Goal: Transaction & Acquisition: Obtain resource

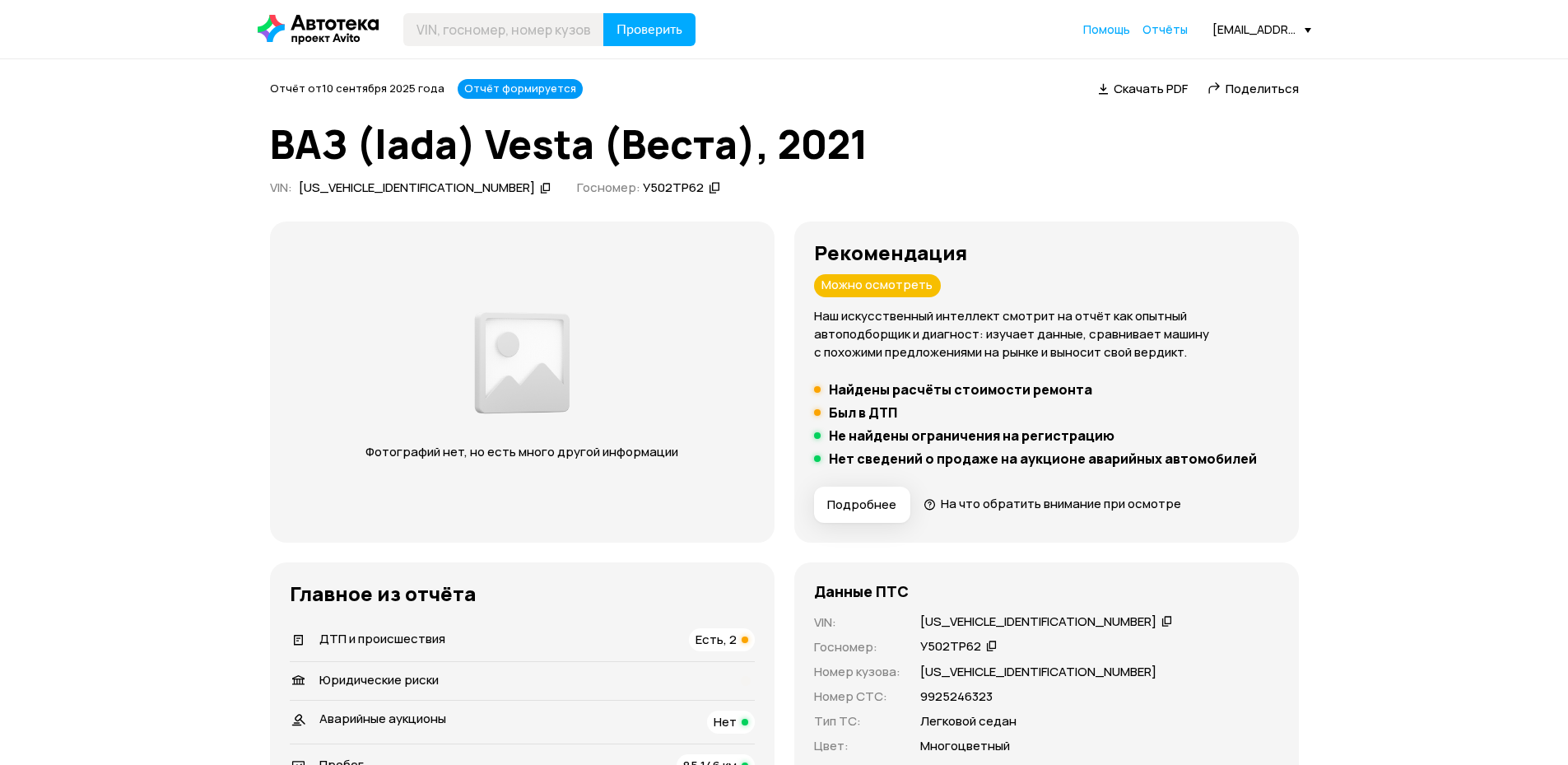
click at [300, 37] on icon at bounding box center [318, 30] width 121 height 30
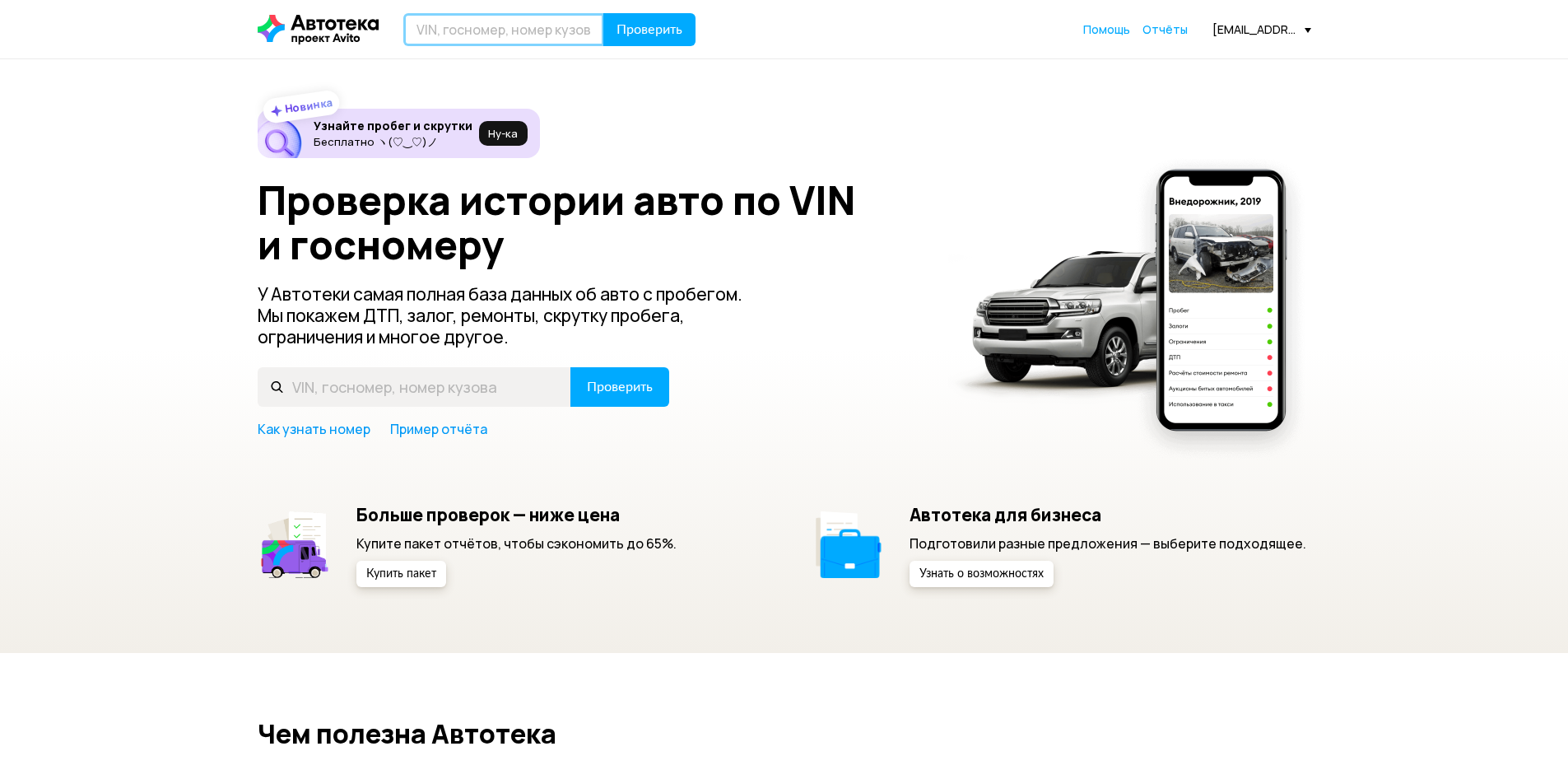
click at [524, 27] on input "text" at bounding box center [503, 29] width 201 height 33
paste input "[US_VEHICLE_IDENTIFICATION_NUMBER]"
type input "[US_VEHICLE_IDENTIFICATION_NUMBER]"
click at [616, 24] on span "Проверить" at bounding box center [649, 29] width 65 height 13
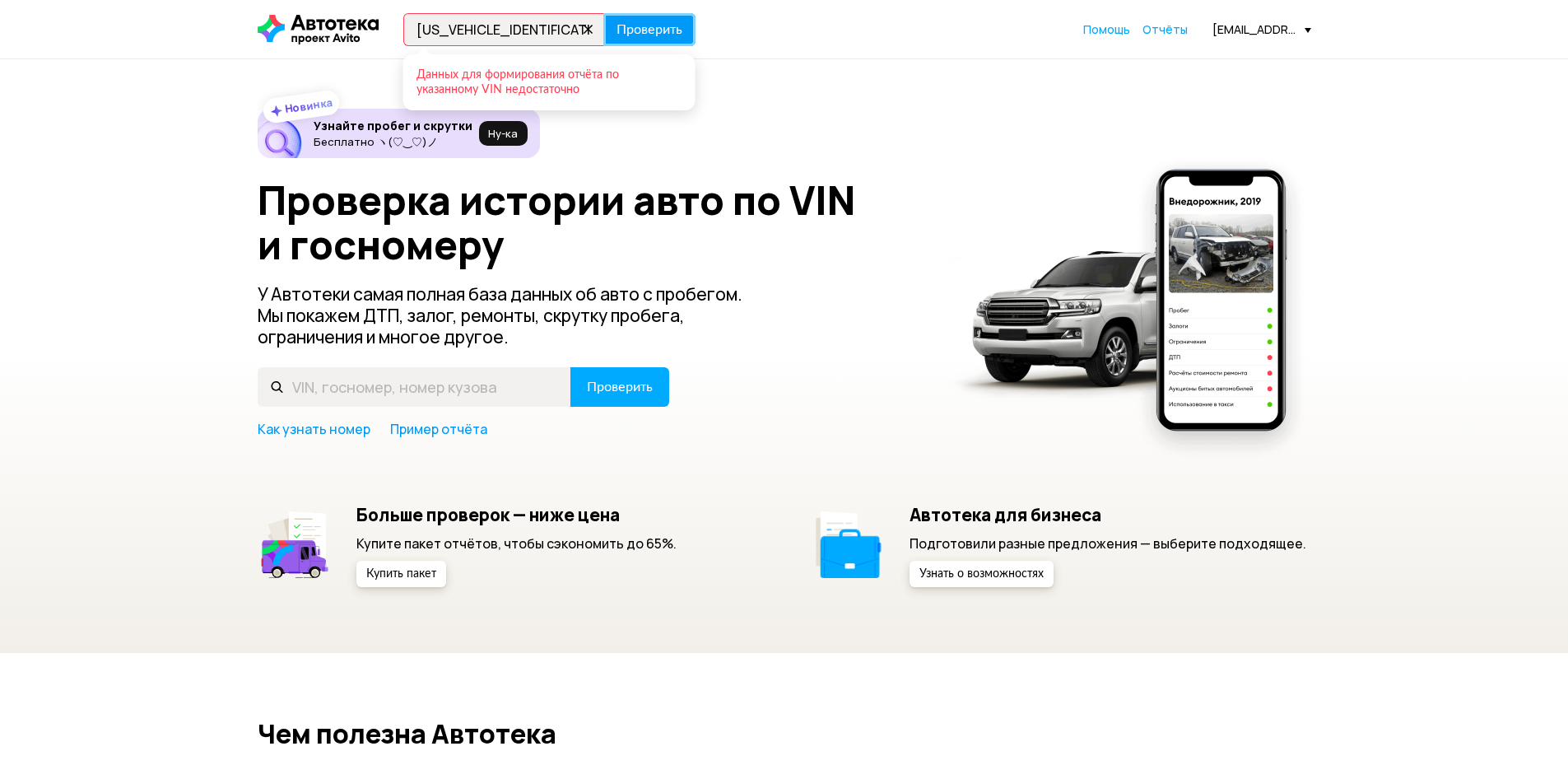
click at [632, 31] on span "Проверить" at bounding box center [649, 29] width 65 height 13
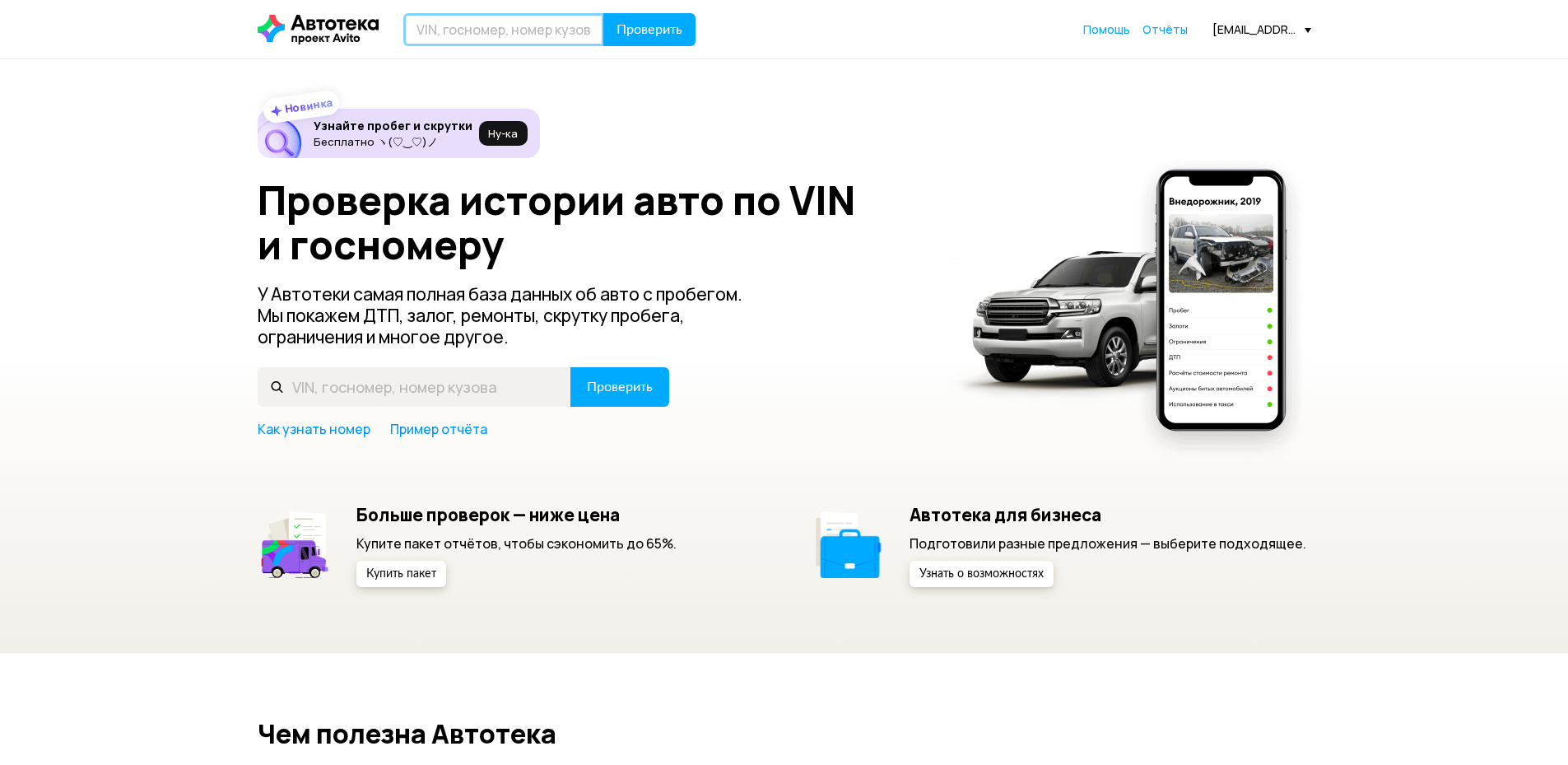
click at [544, 34] on input "text" at bounding box center [503, 29] width 201 height 33
paste input "[US_VEHICLE_IDENTIFICATION_NUMBER]"
type input "[US_VEHICLE_IDENTIFICATION_NUMBER]"
click at [636, 31] on span "Проверить" at bounding box center [649, 29] width 65 height 13
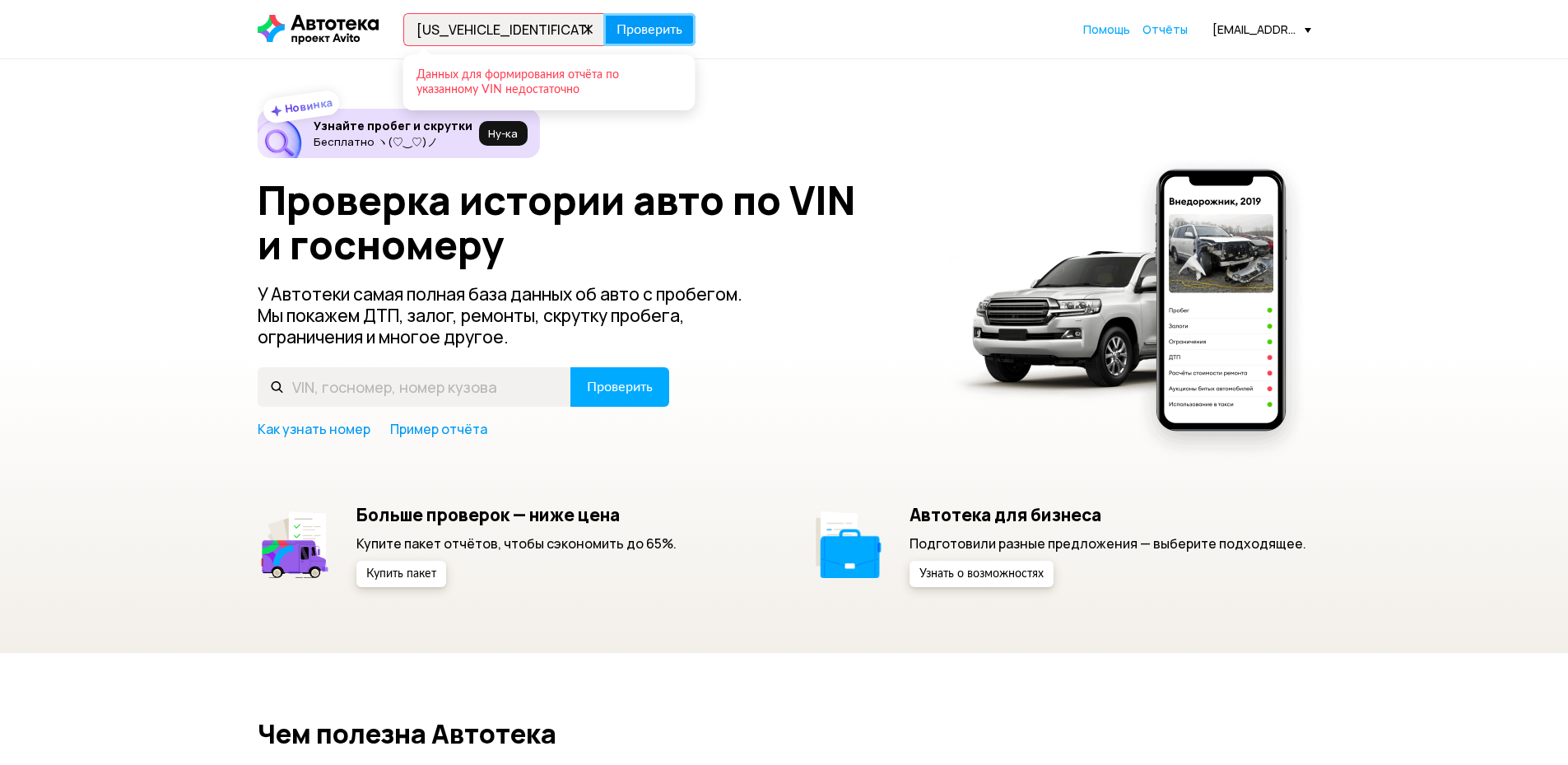
click at [642, 34] on span "Проверить" at bounding box center [649, 29] width 65 height 13
click at [113, 164] on div "Новинка Узнайте пробег и скрутки Бесплатно ヽ(♡‿♡)ノ Ну‑ка Проверка истории авто …" at bounding box center [784, 356] width 1568 height 594
click at [586, 34] on icon at bounding box center [588, 29] width 23 height 23
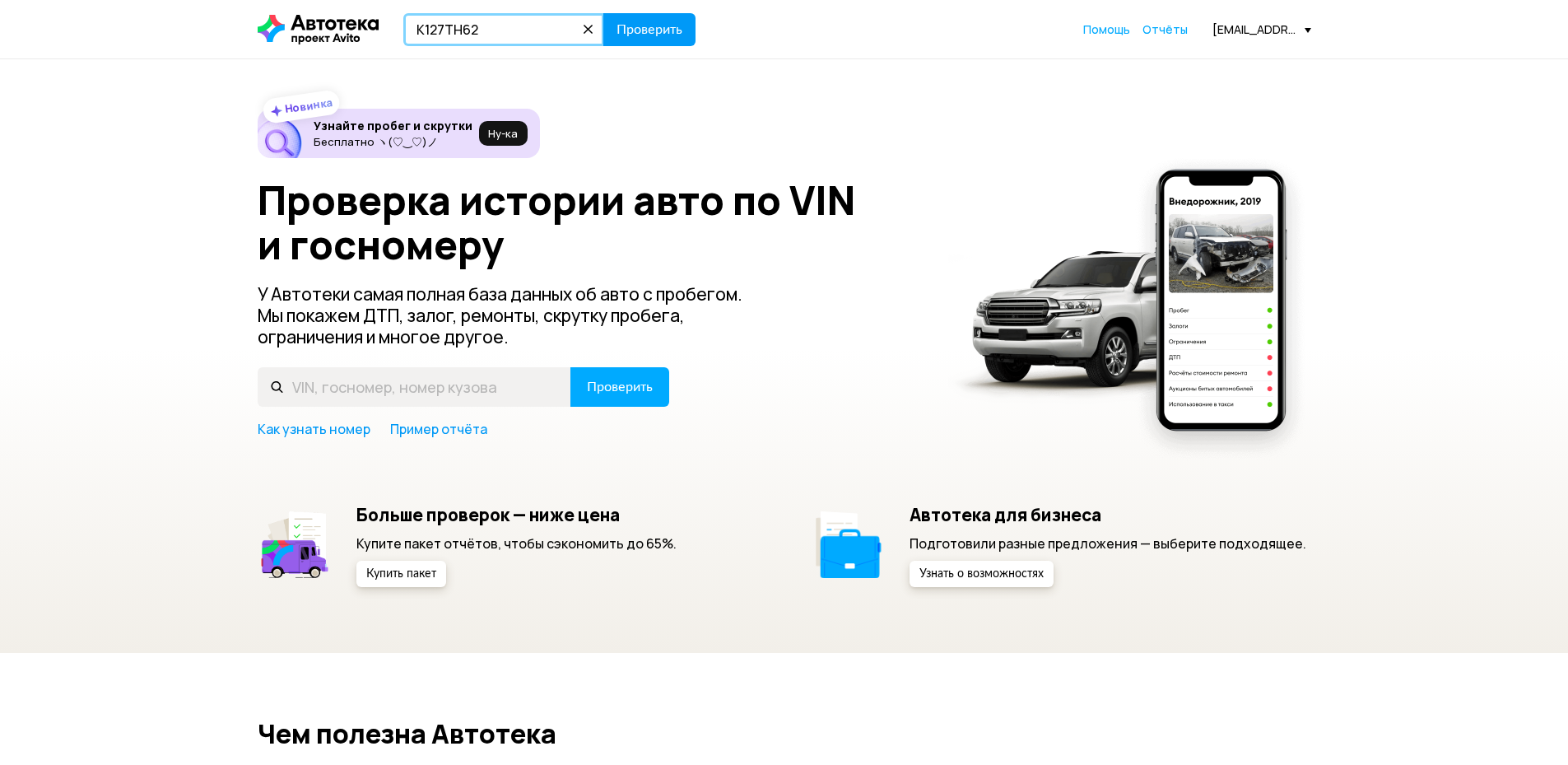
type input "К127ТН62"
click at [647, 34] on span "Проверить" at bounding box center [649, 29] width 65 height 13
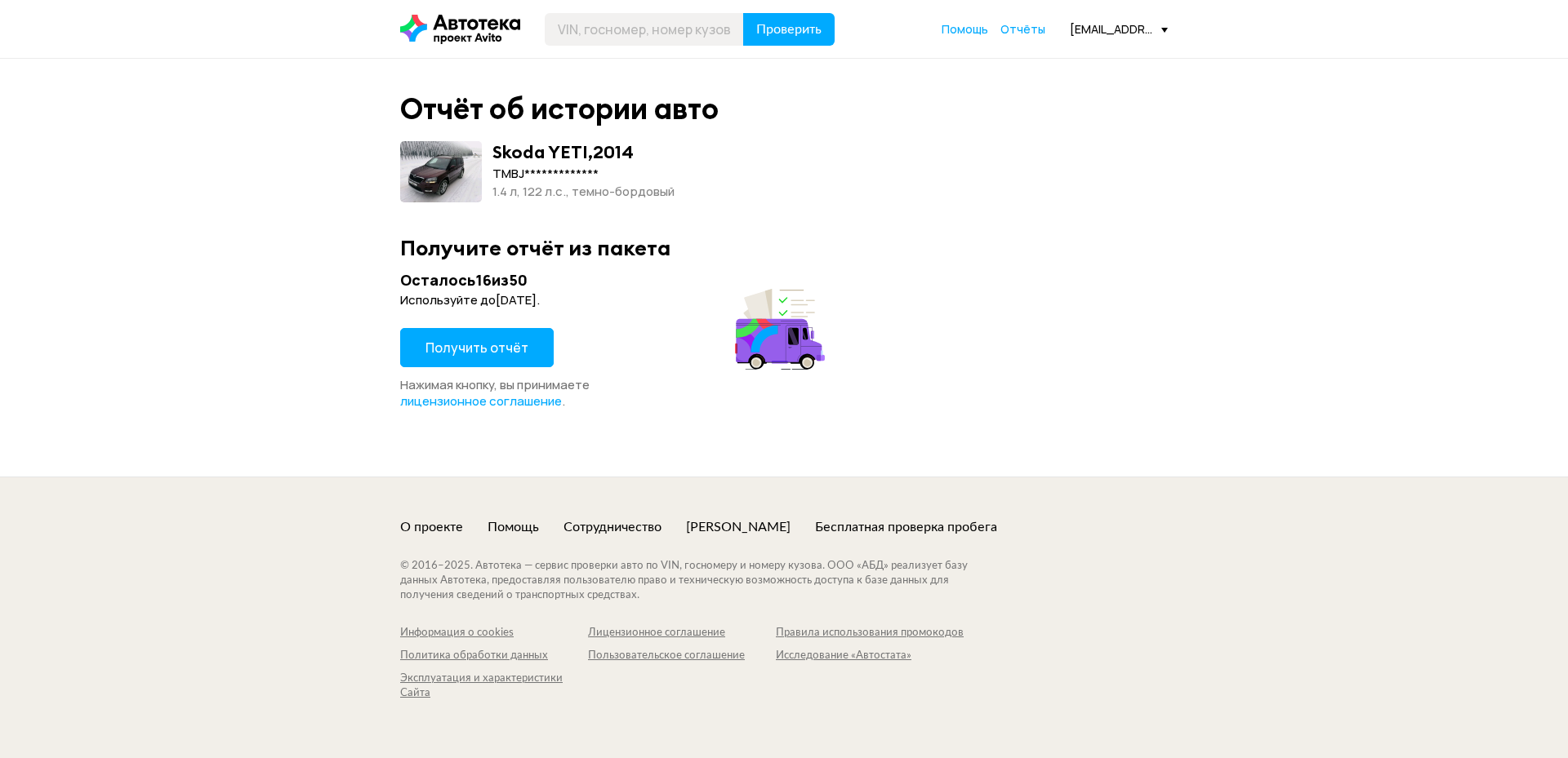
click at [514, 352] on span "Получить отчёт" at bounding box center [476, 348] width 103 height 18
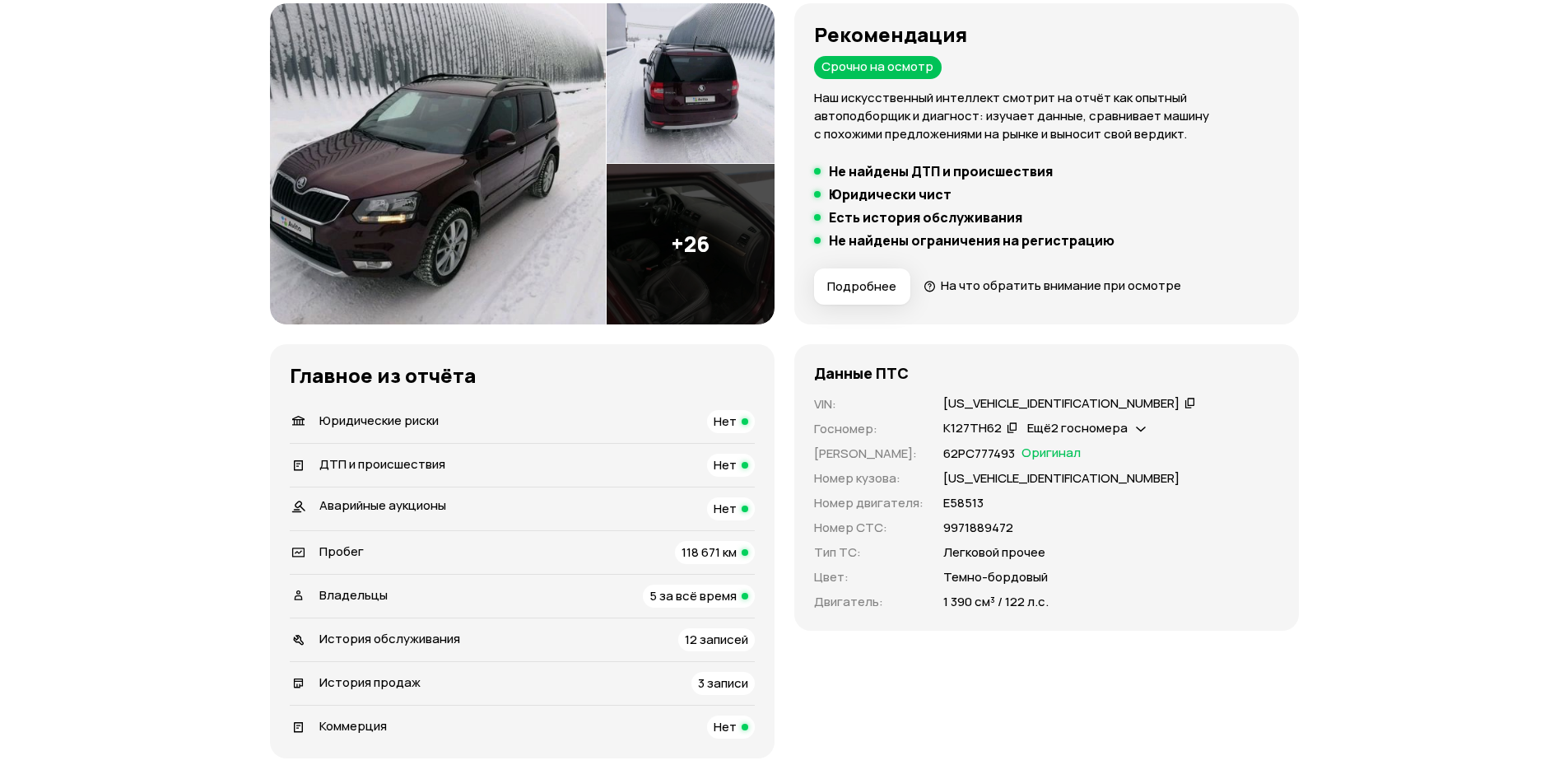
scroll to position [247, 0]
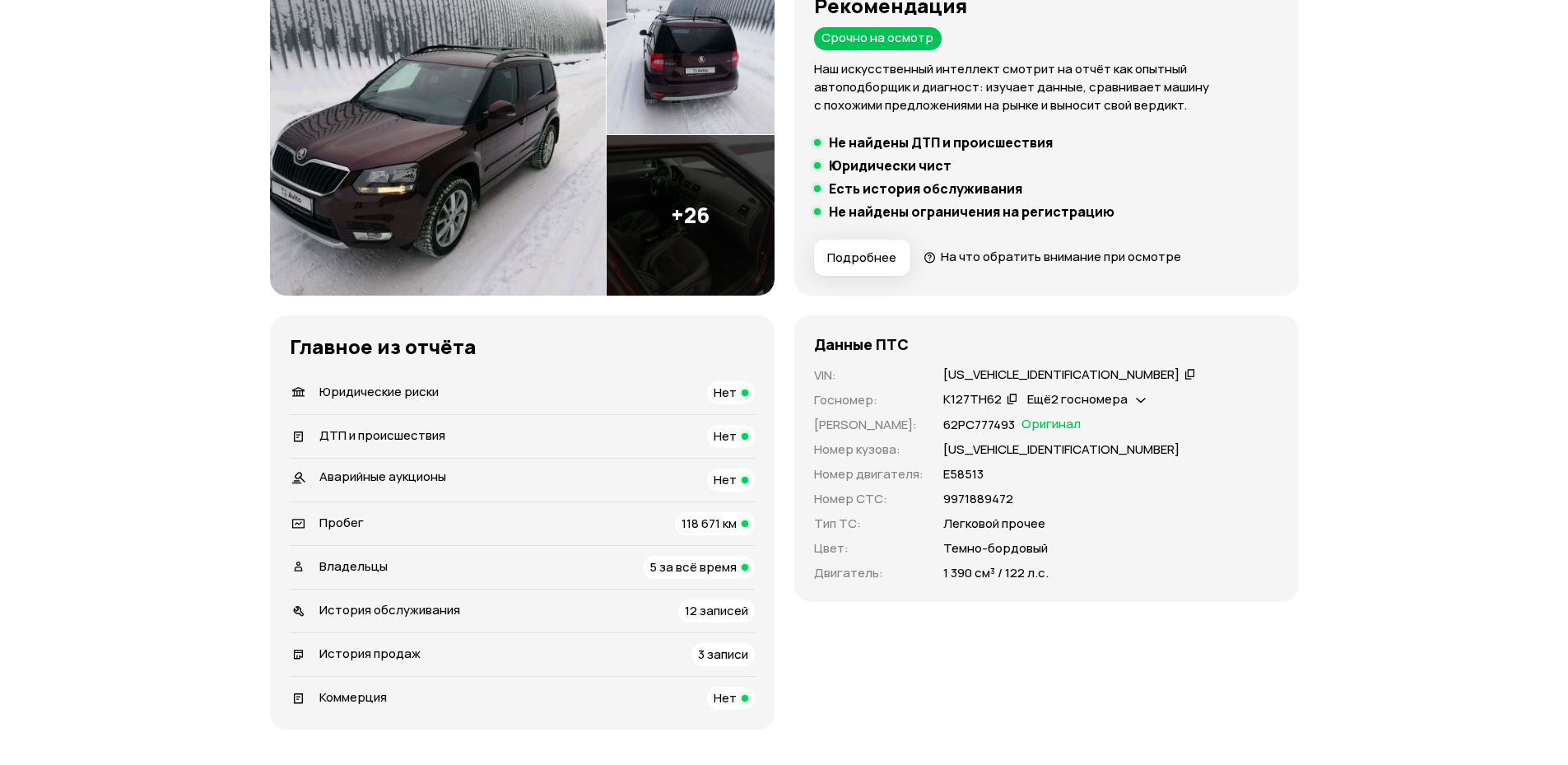
click at [741, 577] on div "5 за всё время" at bounding box center [698, 567] width 112 height 23
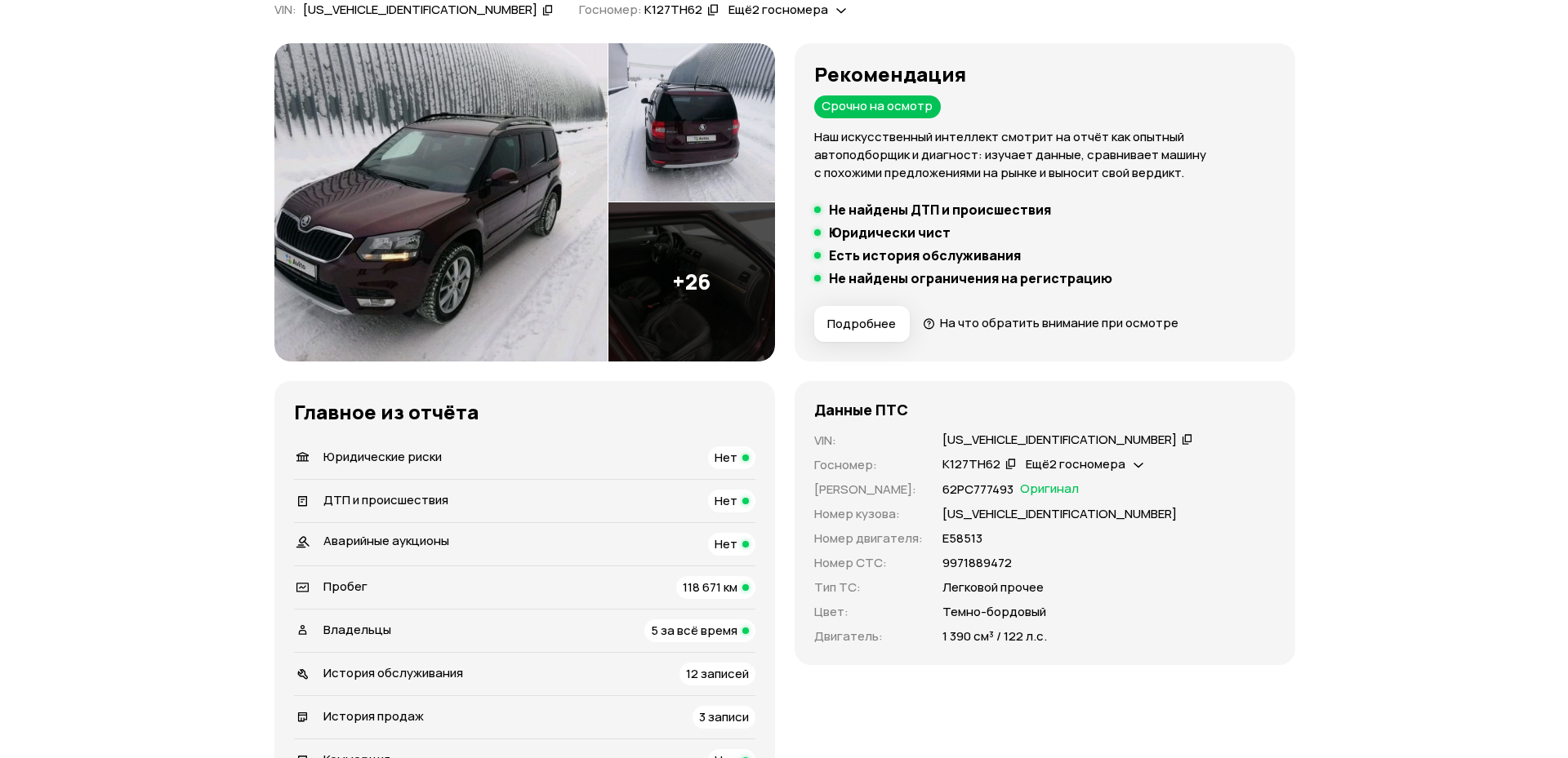
scroll to position [167, 0]
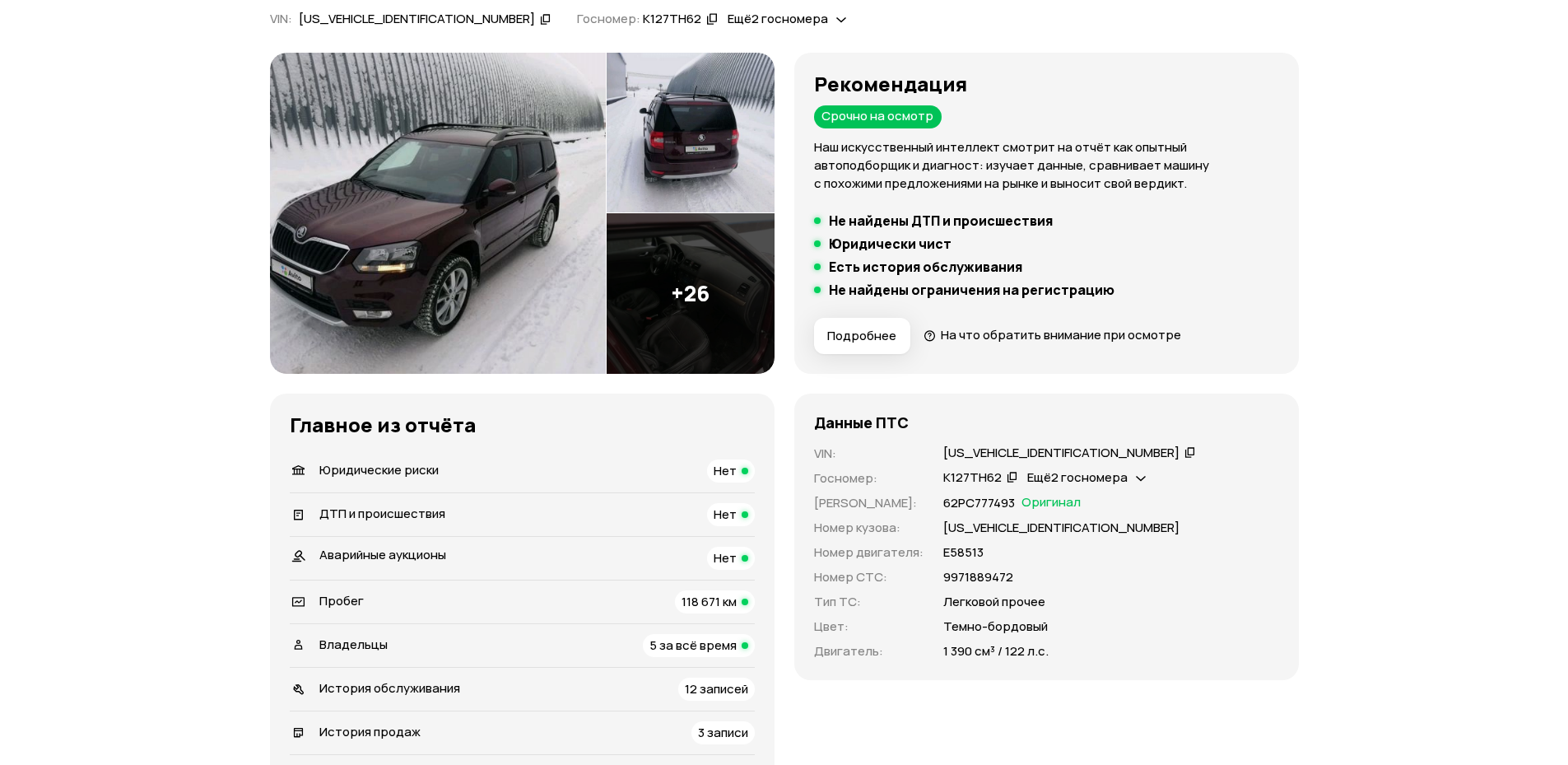
click at [712, 280] on img at bounding box center [691, 293] width 168 height 161
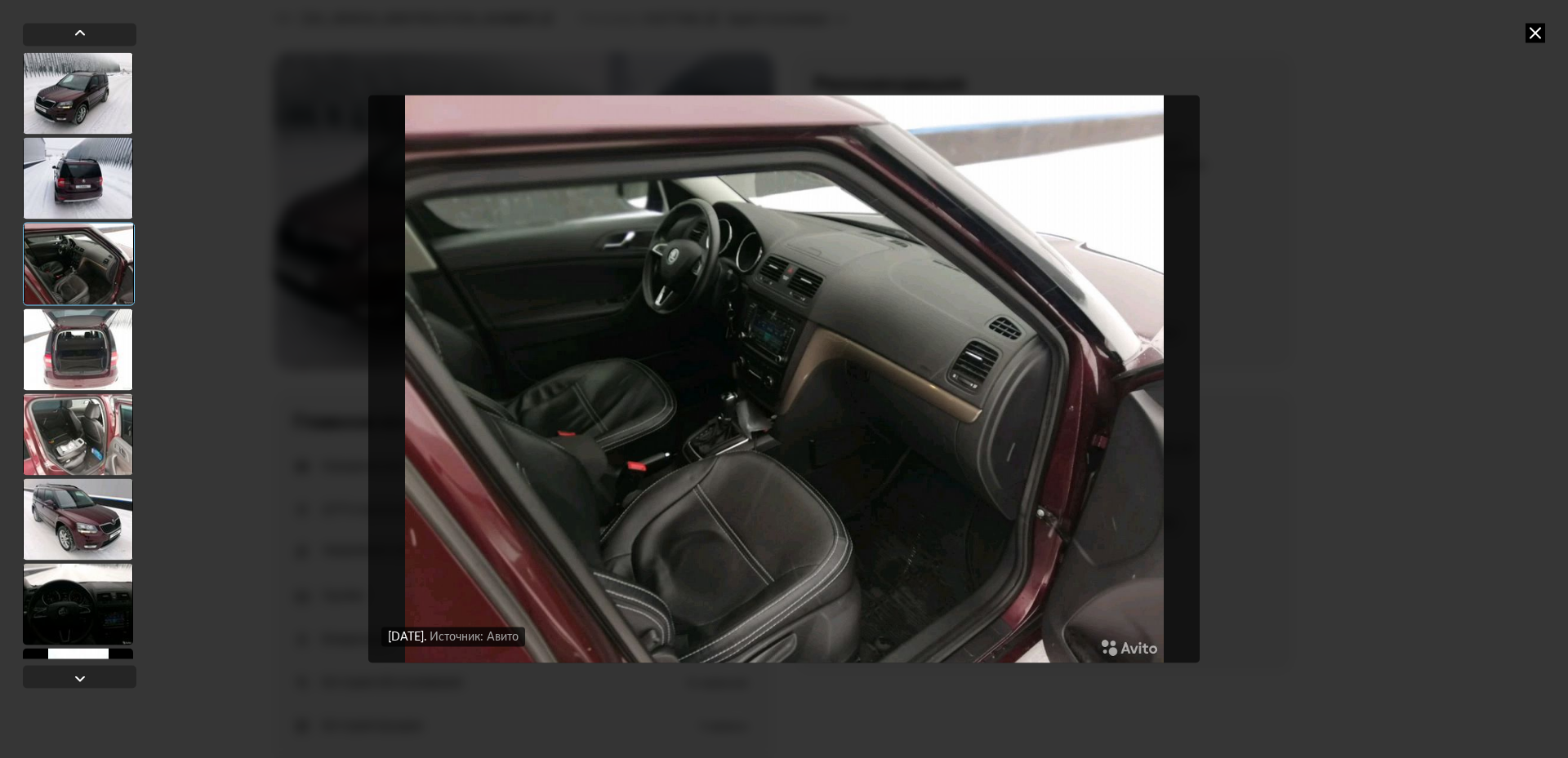
click at [65, 418] on div at bounding box center [78, 434] width 110 height 81
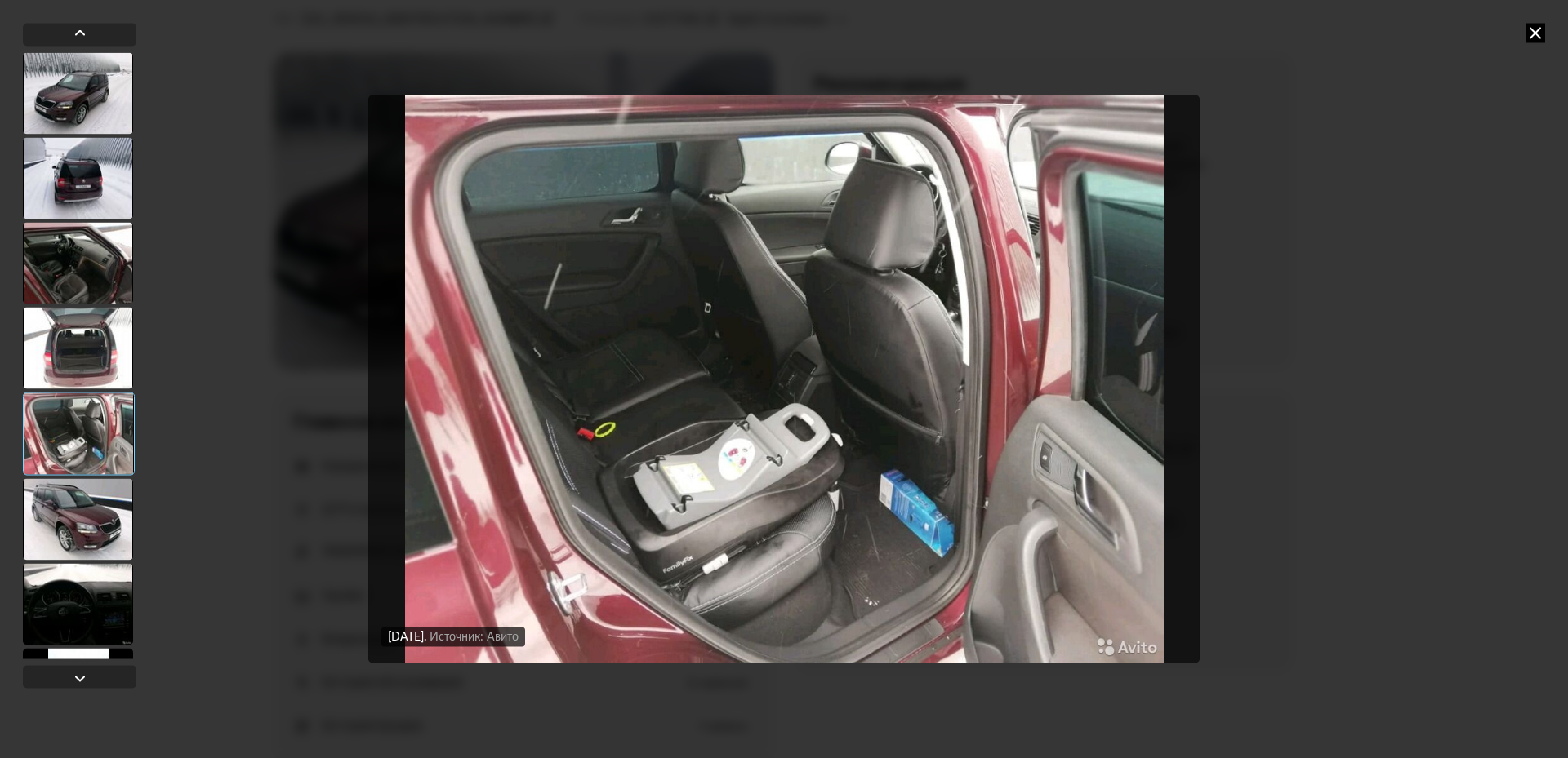
click at [80, 515] on div at bounding box center [78, 518] width 110 height 81
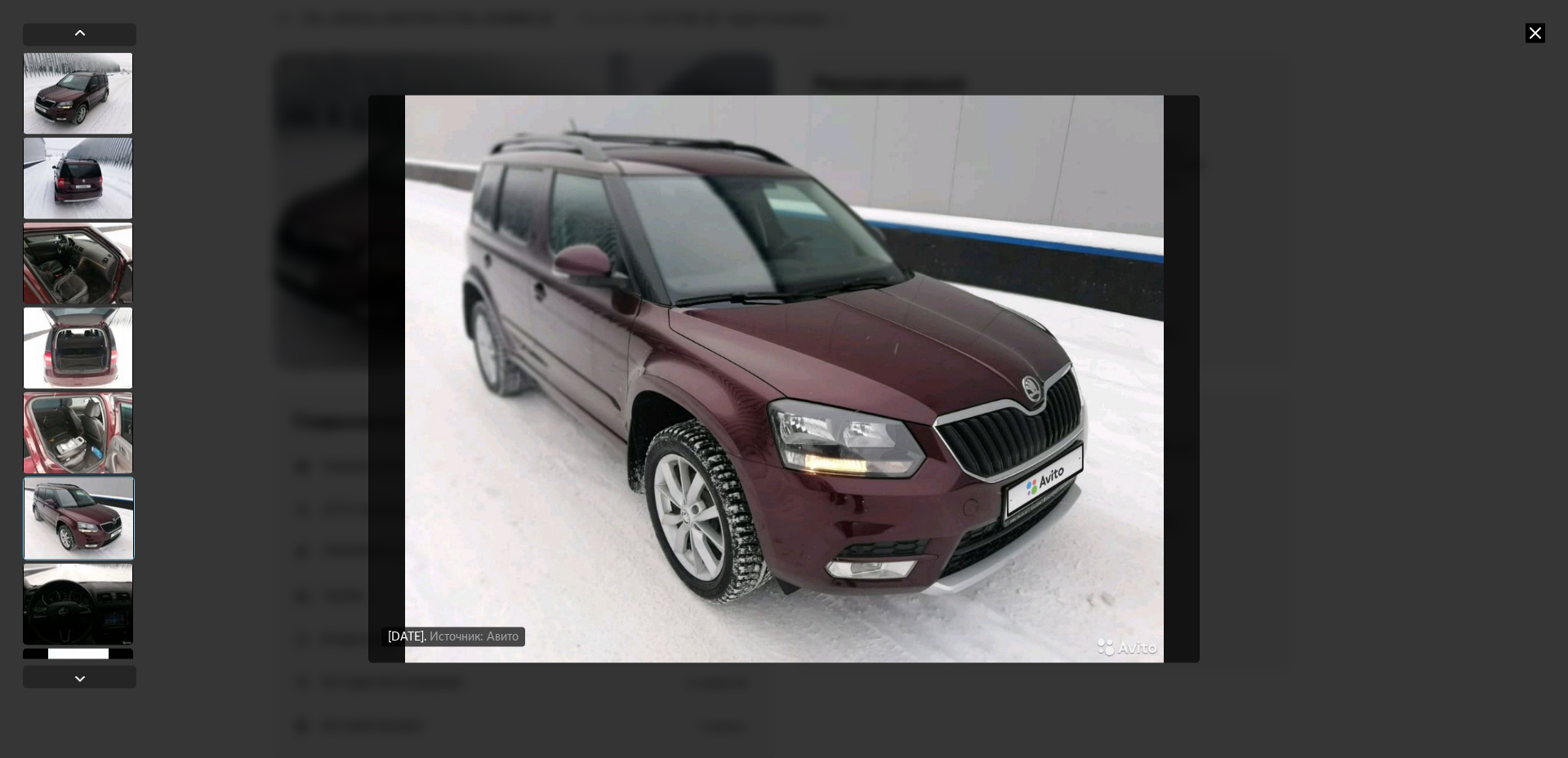
click at [99, 104] on div at bounding box center [78, 92] width 110 height 81
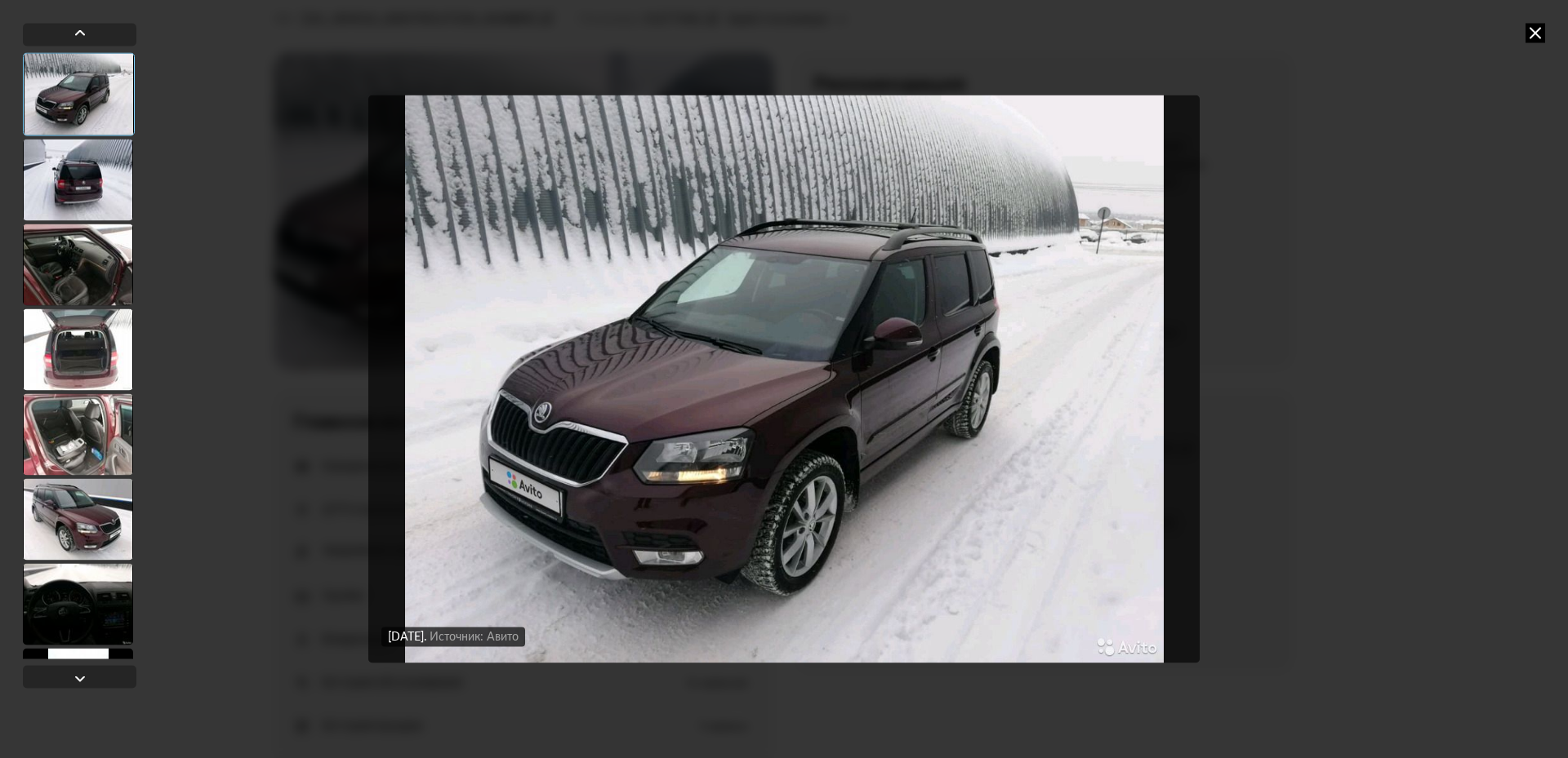
click at [91, 276] on div at bounding box center [78, 264] width 110 height 81
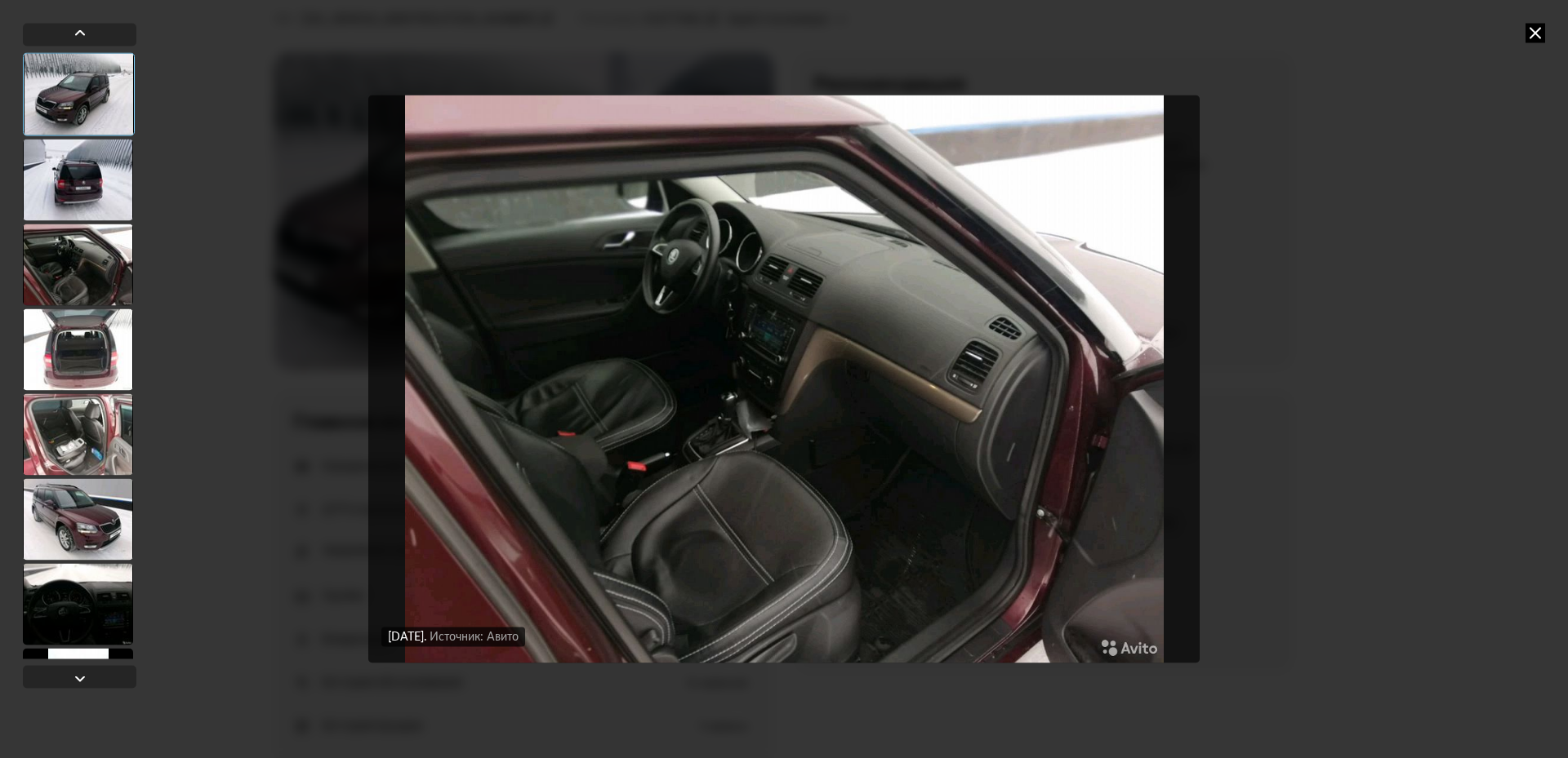
click at [53, 372] on div at bounding box center [78, 349] width 110 height 81
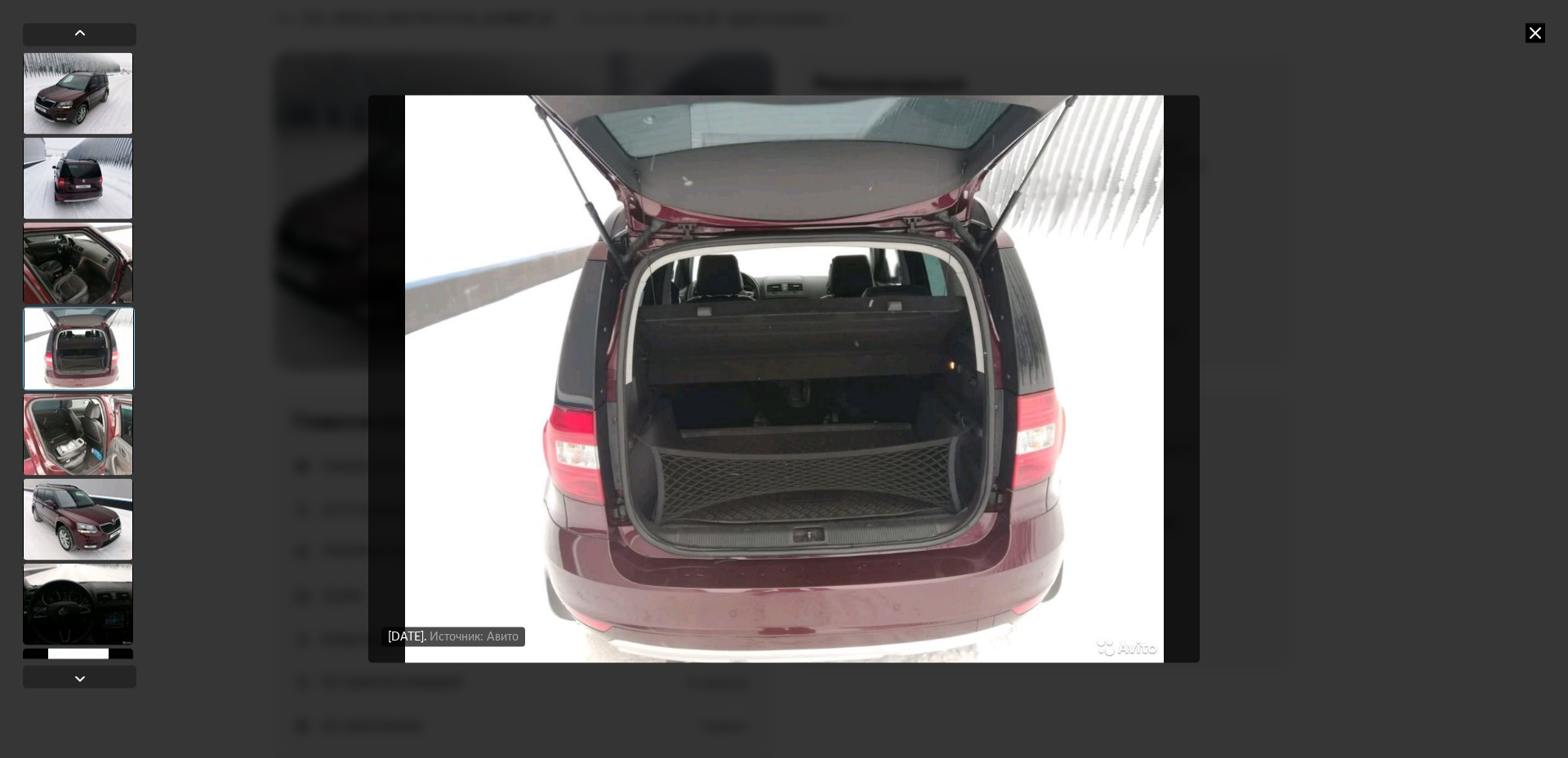
click at [68, 634] on div at bounding box center [78, 603] width 110 height 81
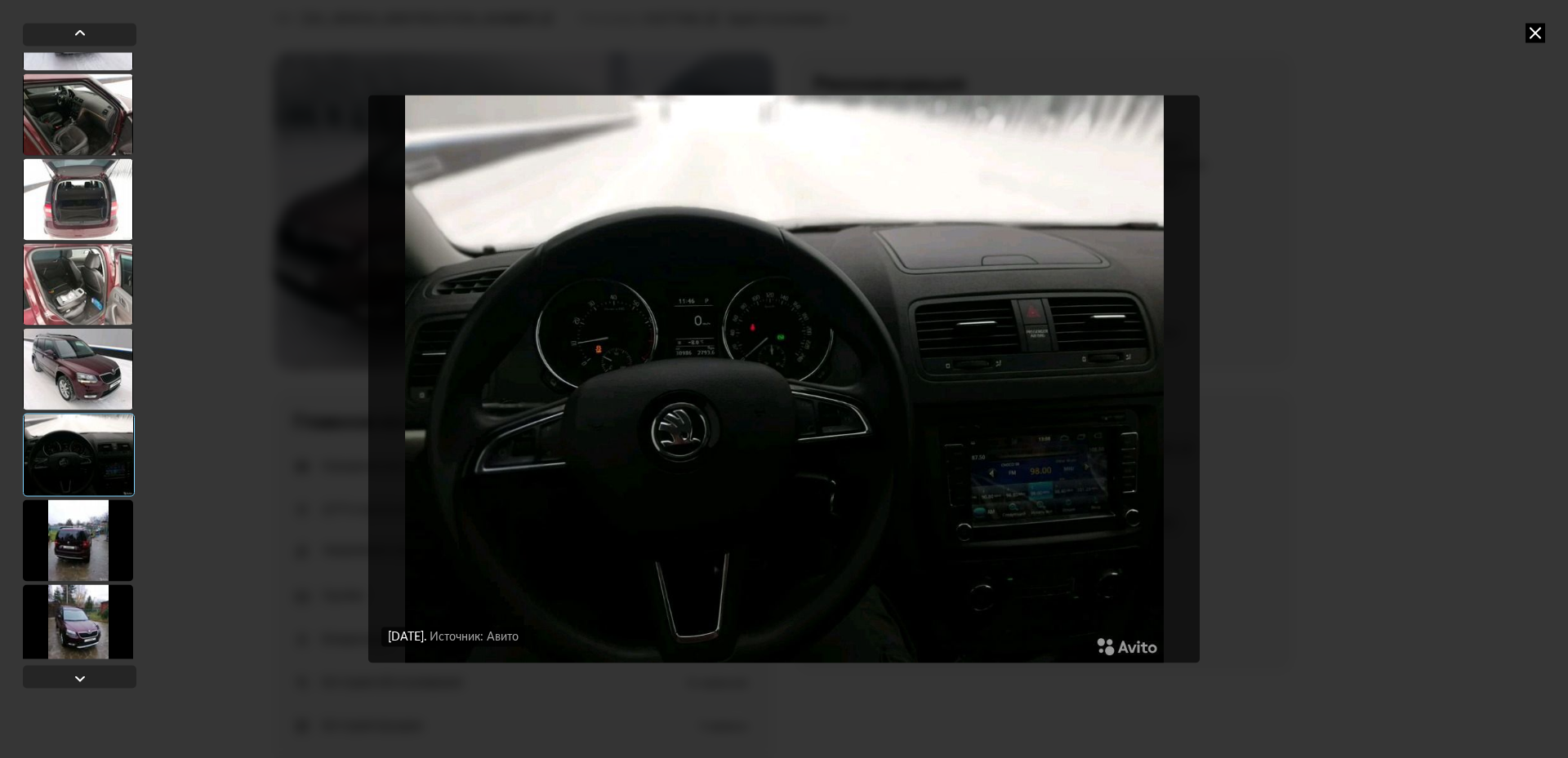
scroll to position [163, 0]
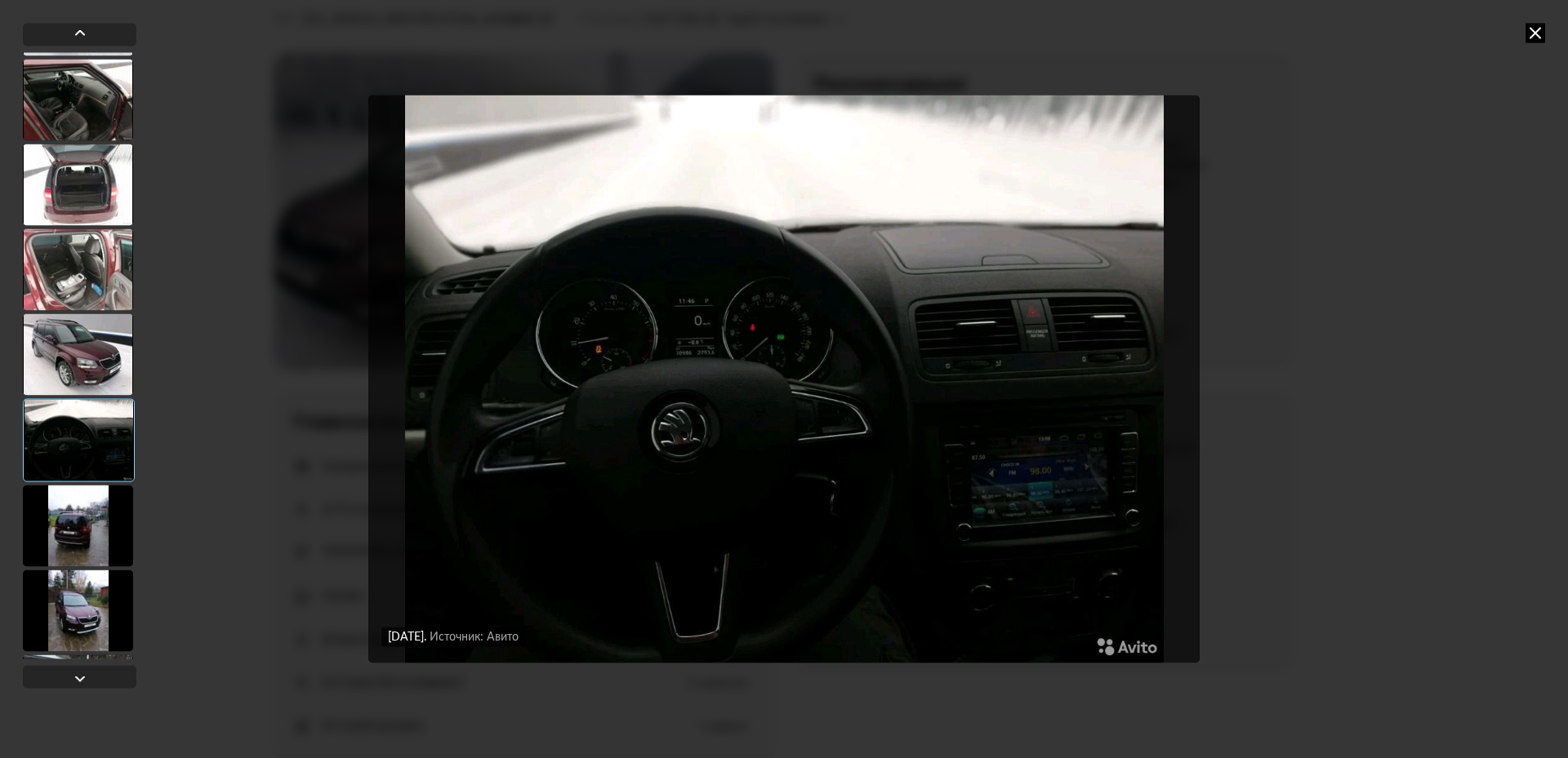
click at [120, 509] on div at bounding box center [78, 525] width 110 height 81
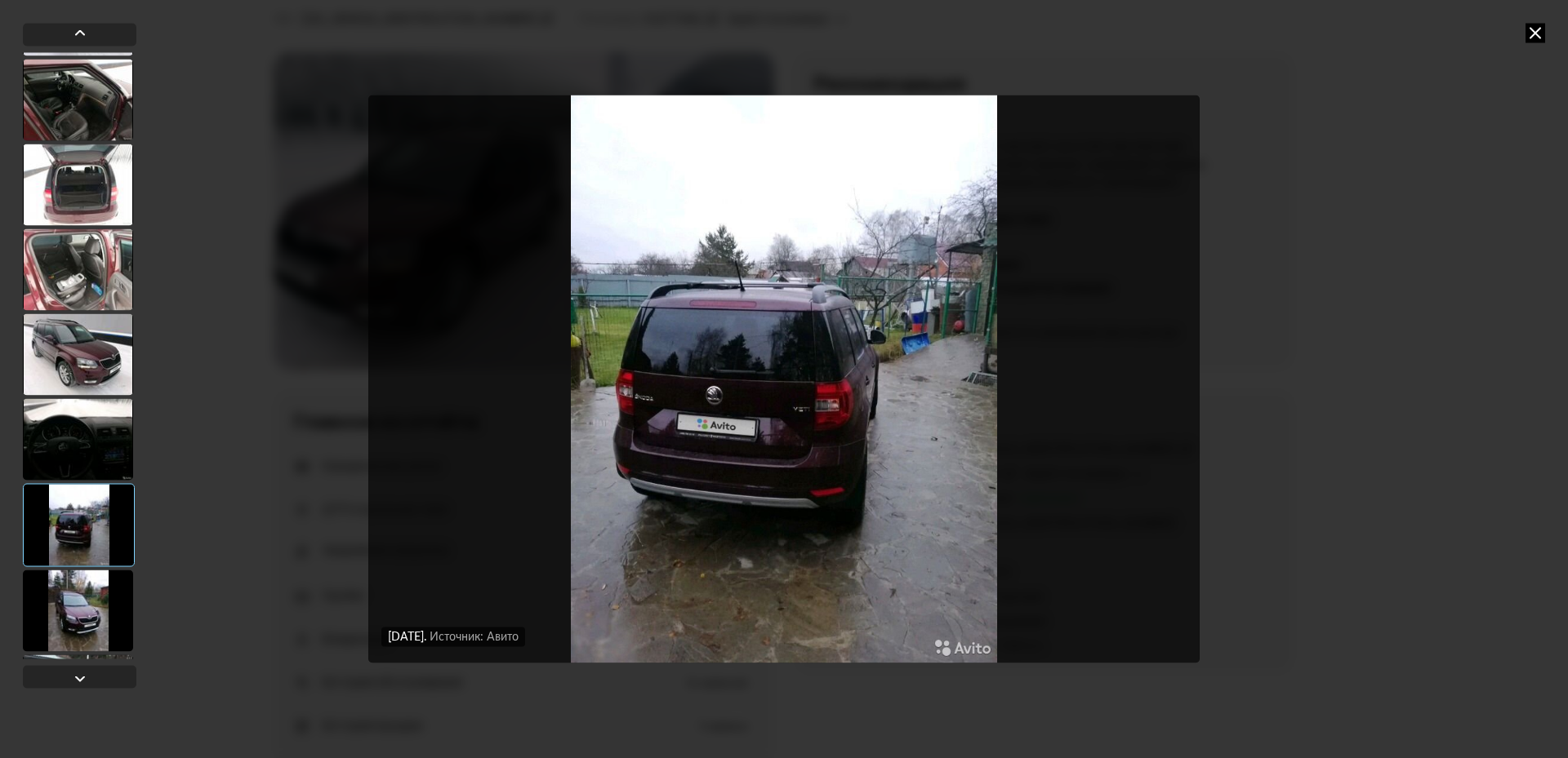
click at [94, 602] on div at bounding box center [78, 610] width 110 height 81
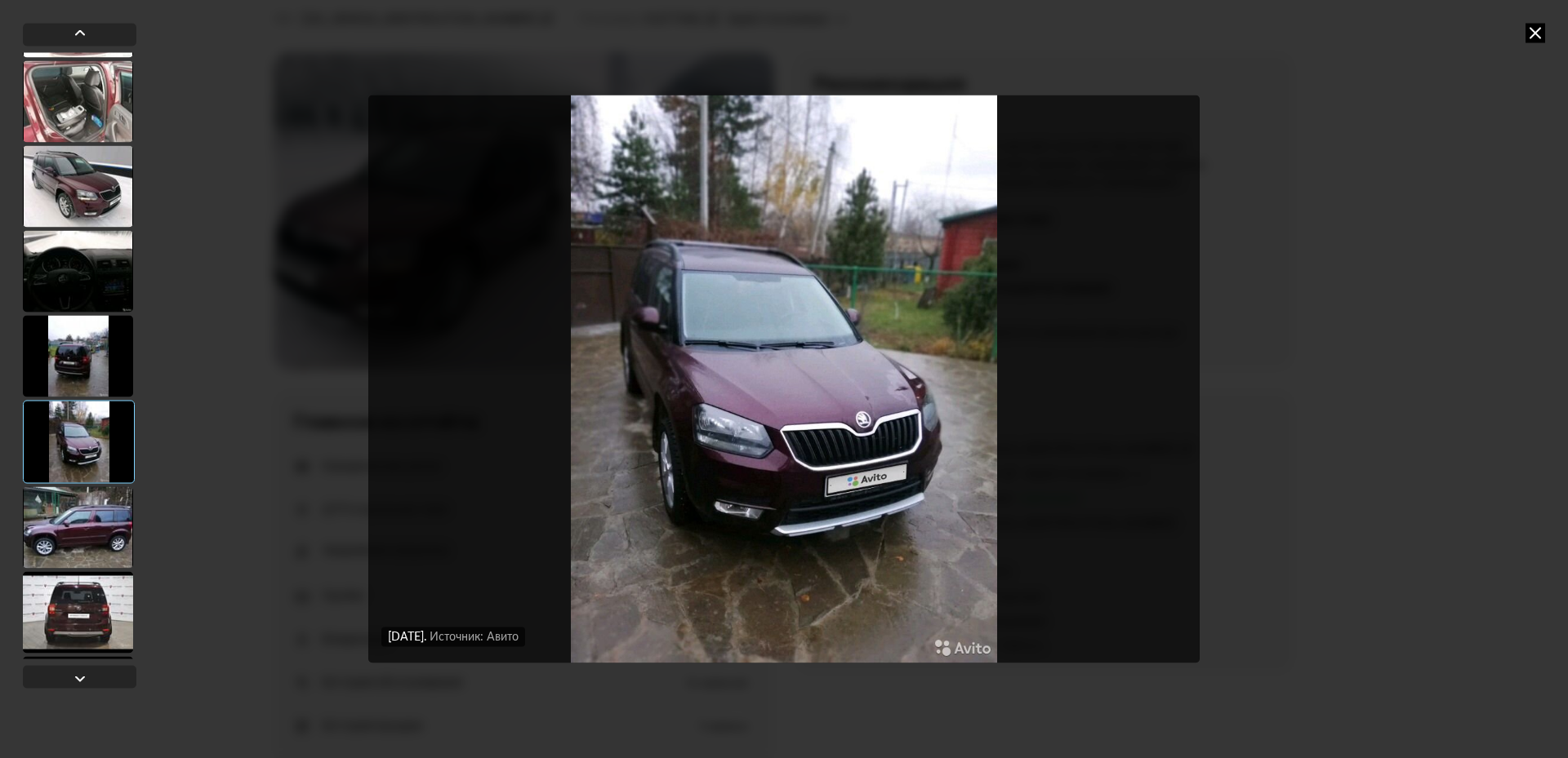
scroll to position [408, 0]
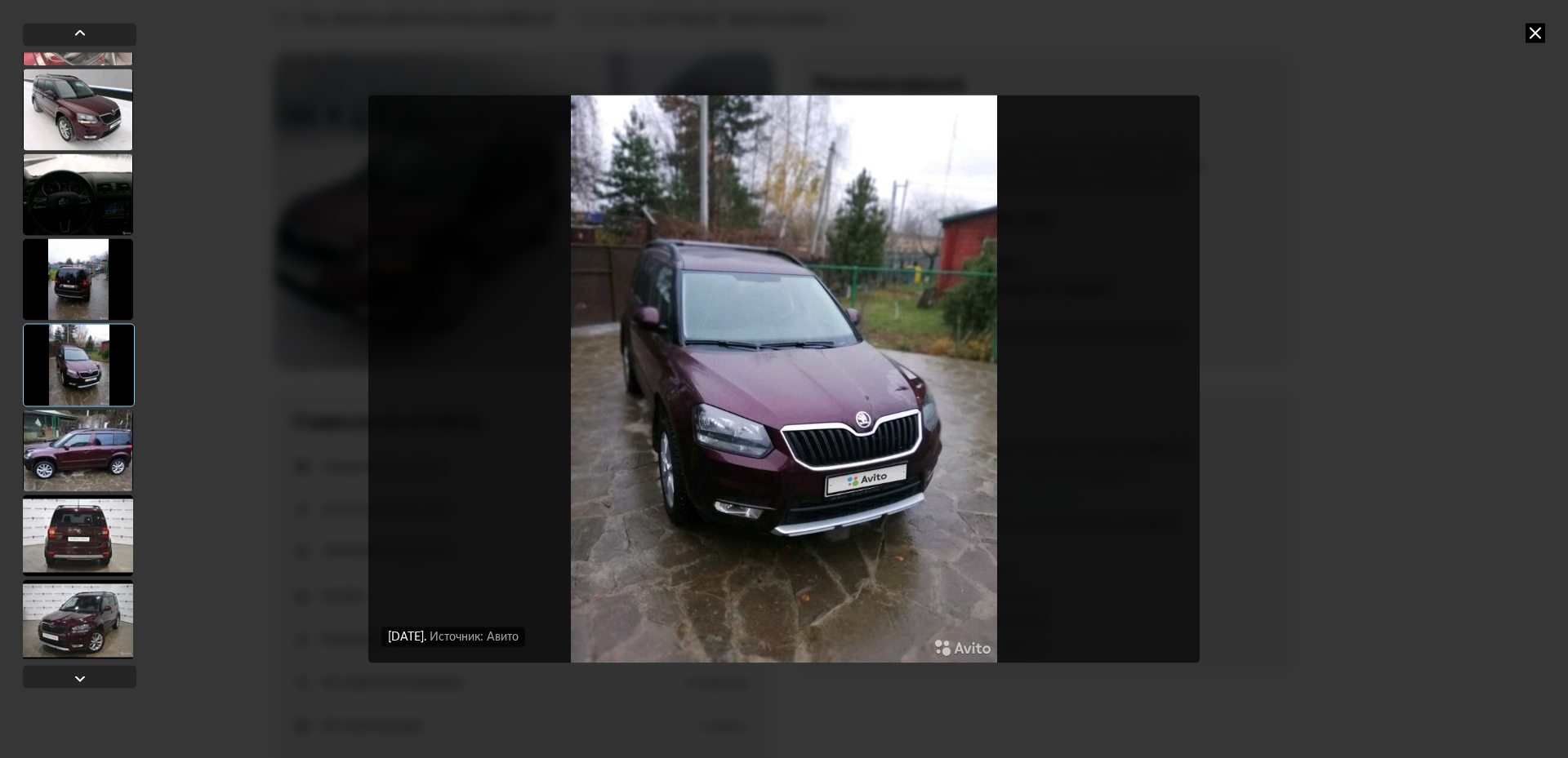
click at [104, 514] on div at bounding box center [78, 535] width 110 height 81
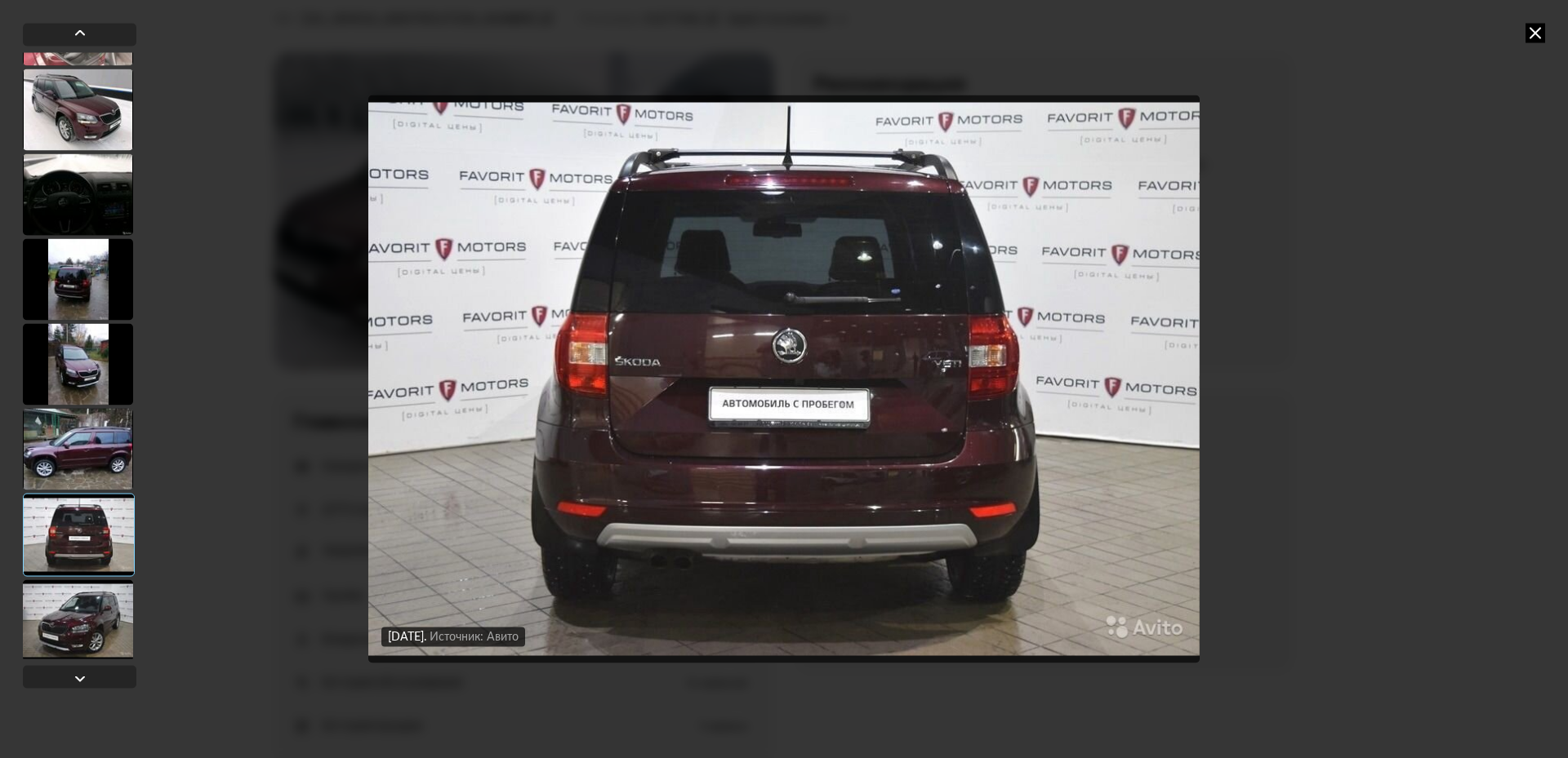
click at [90, 594] on div at bounding box center [78, 620] width 110 height 81
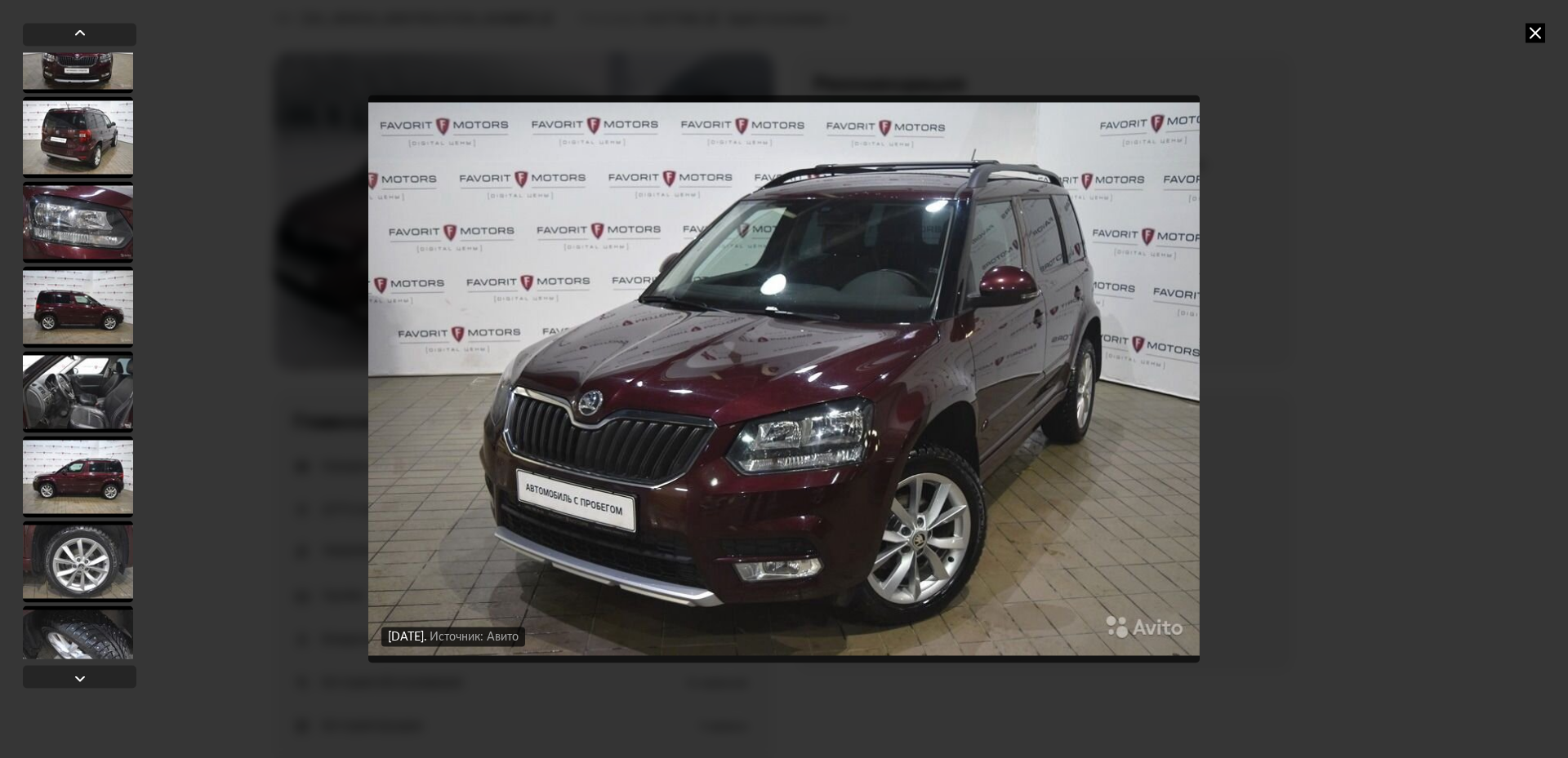
scroll to position [1387, 0]
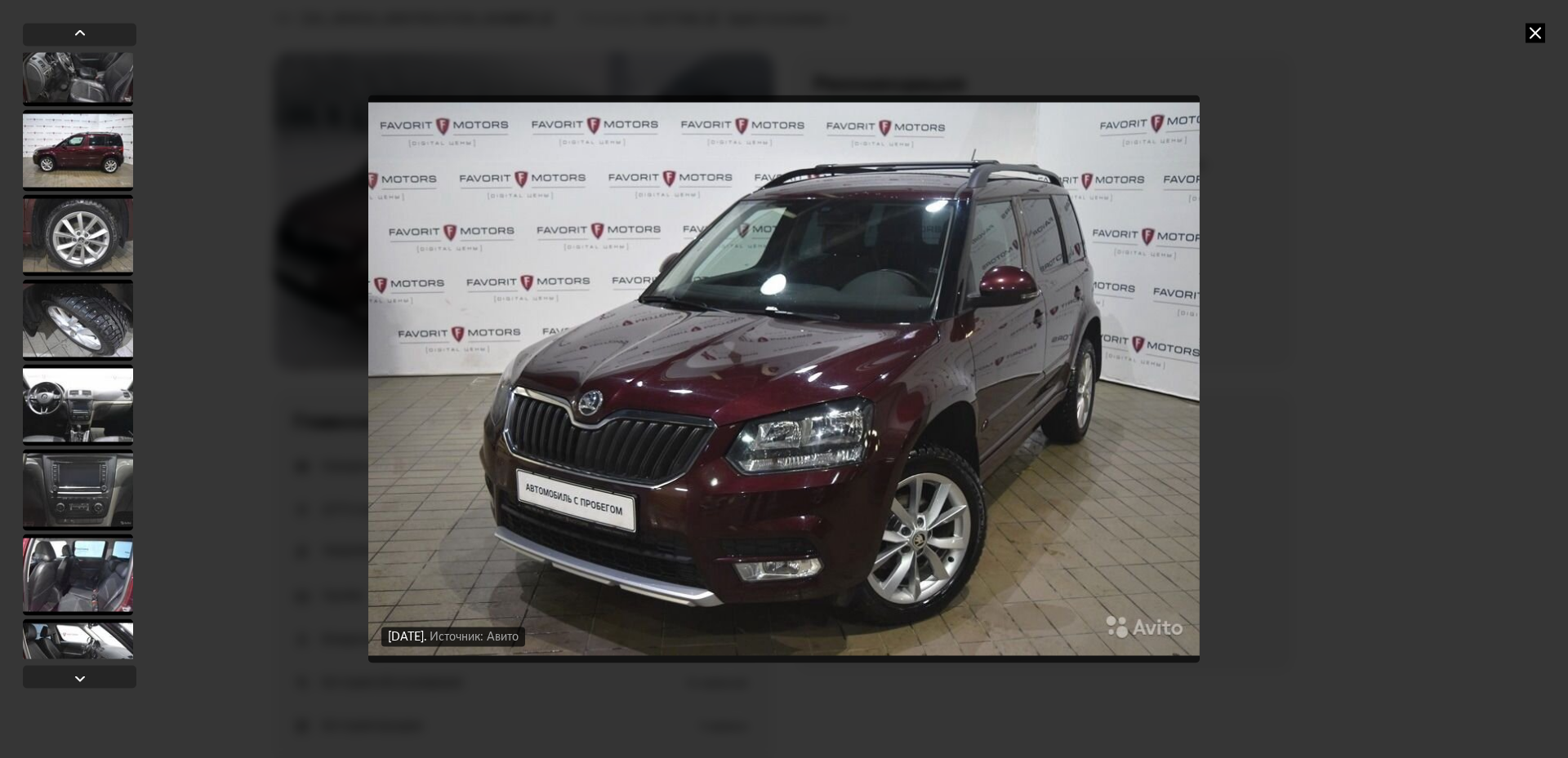
click at [94, 506] on div at bounding box center [78, 489] width 110 height 81
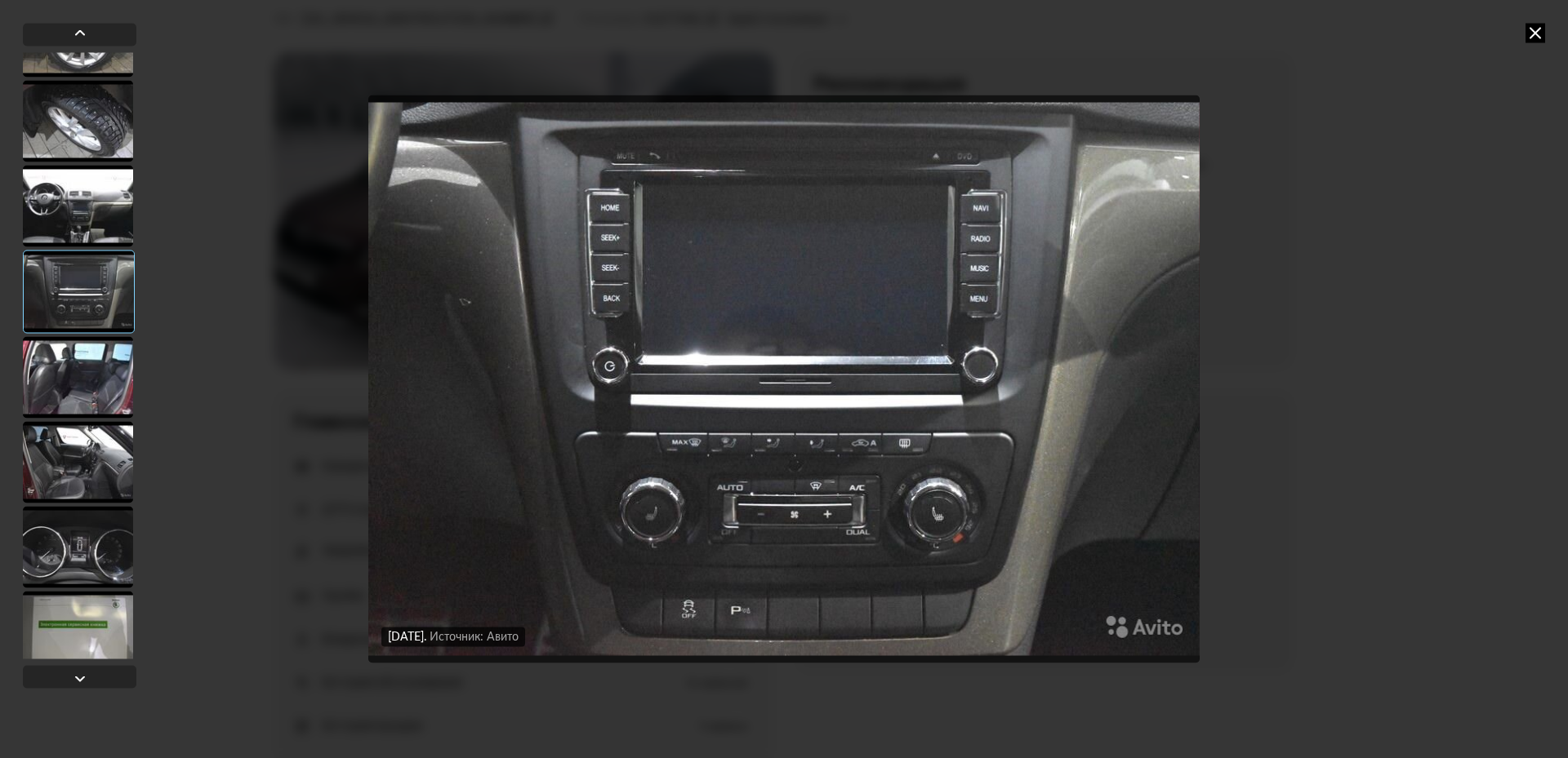
scroll to position [1630, 0]
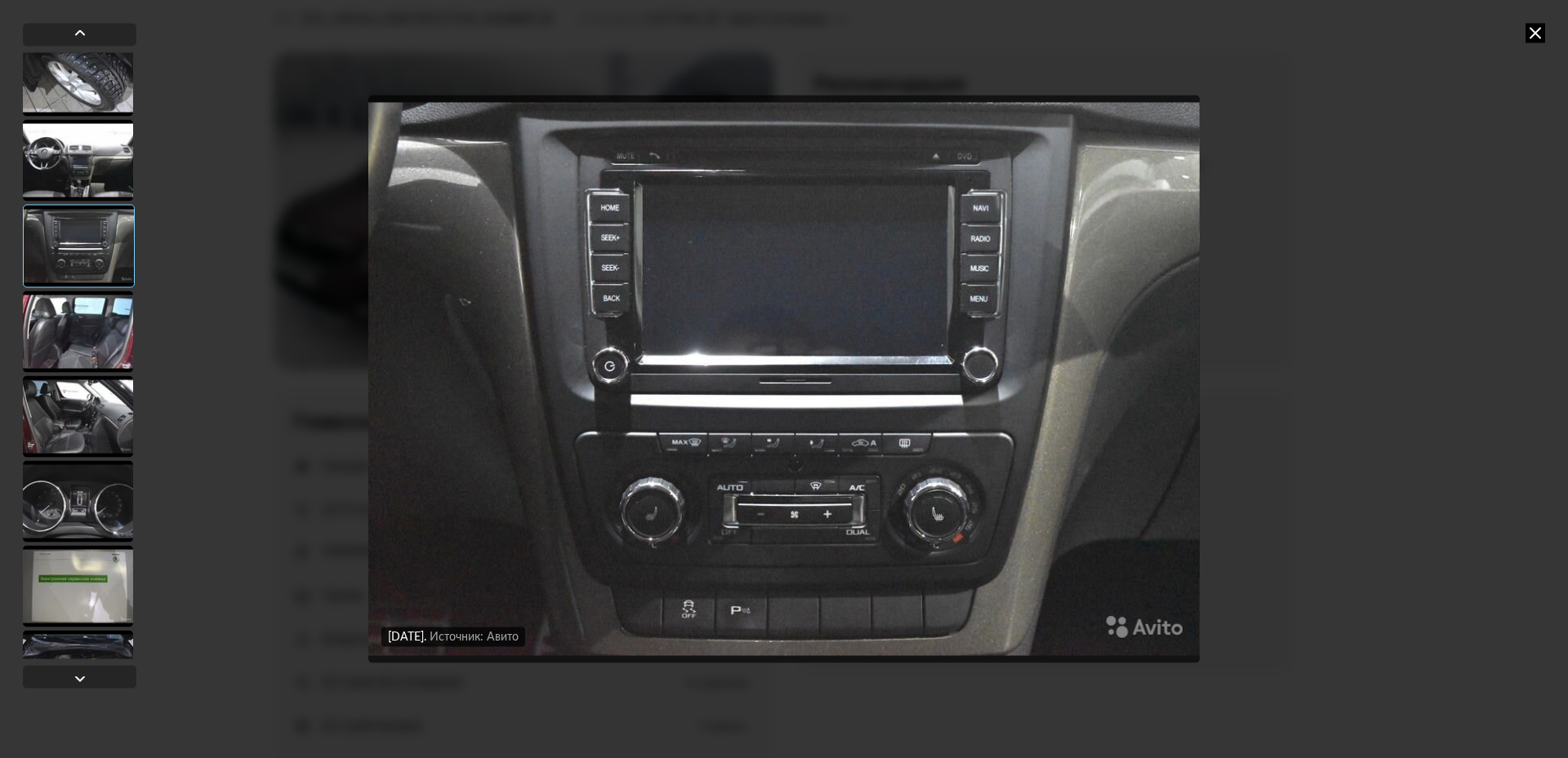
click at [102, 506] on div at bounding box center [78, 501] width 110 height 81
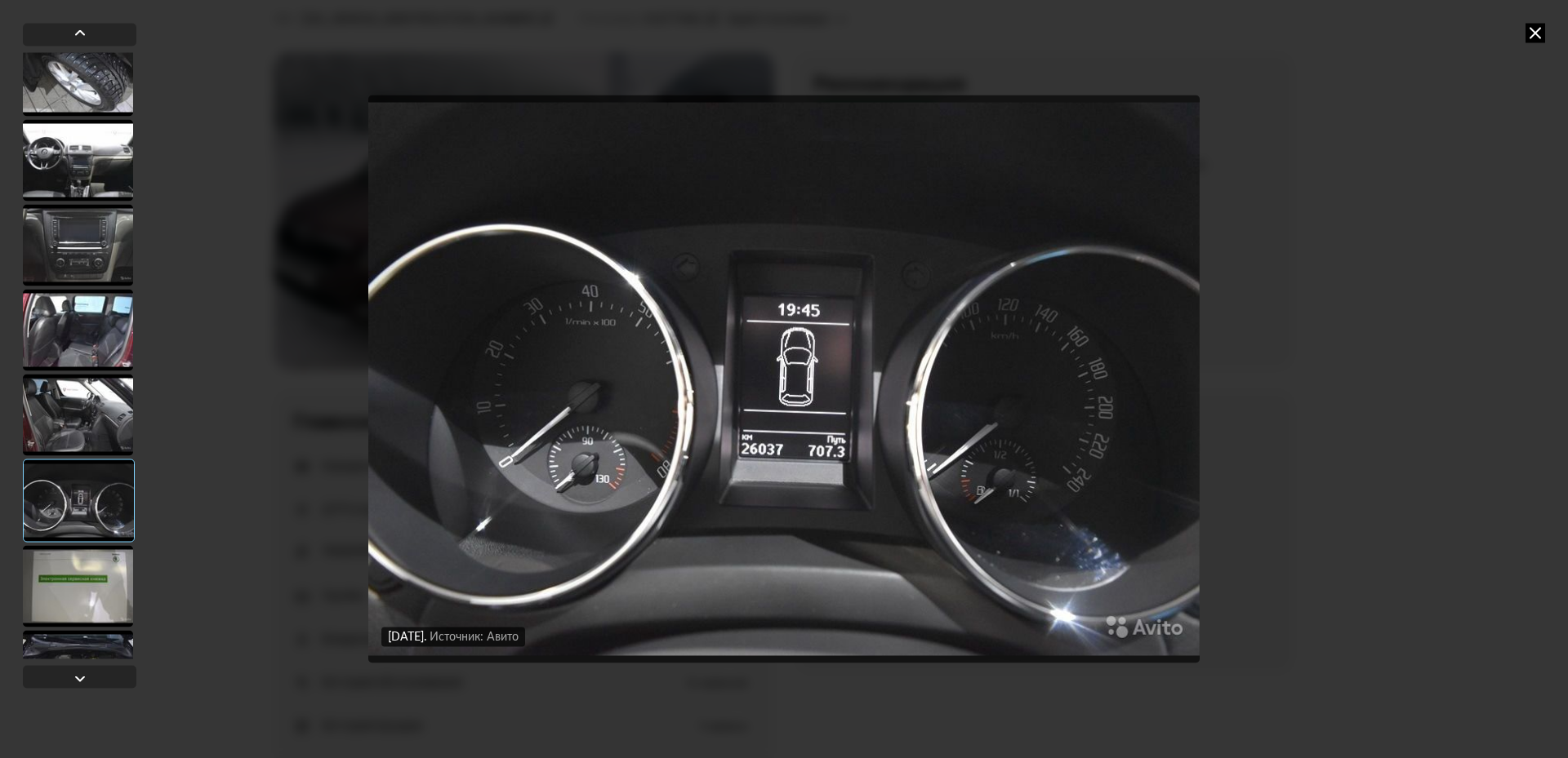
click at [98, 582] on div at bounding box center [78, 585] width 110 height 81
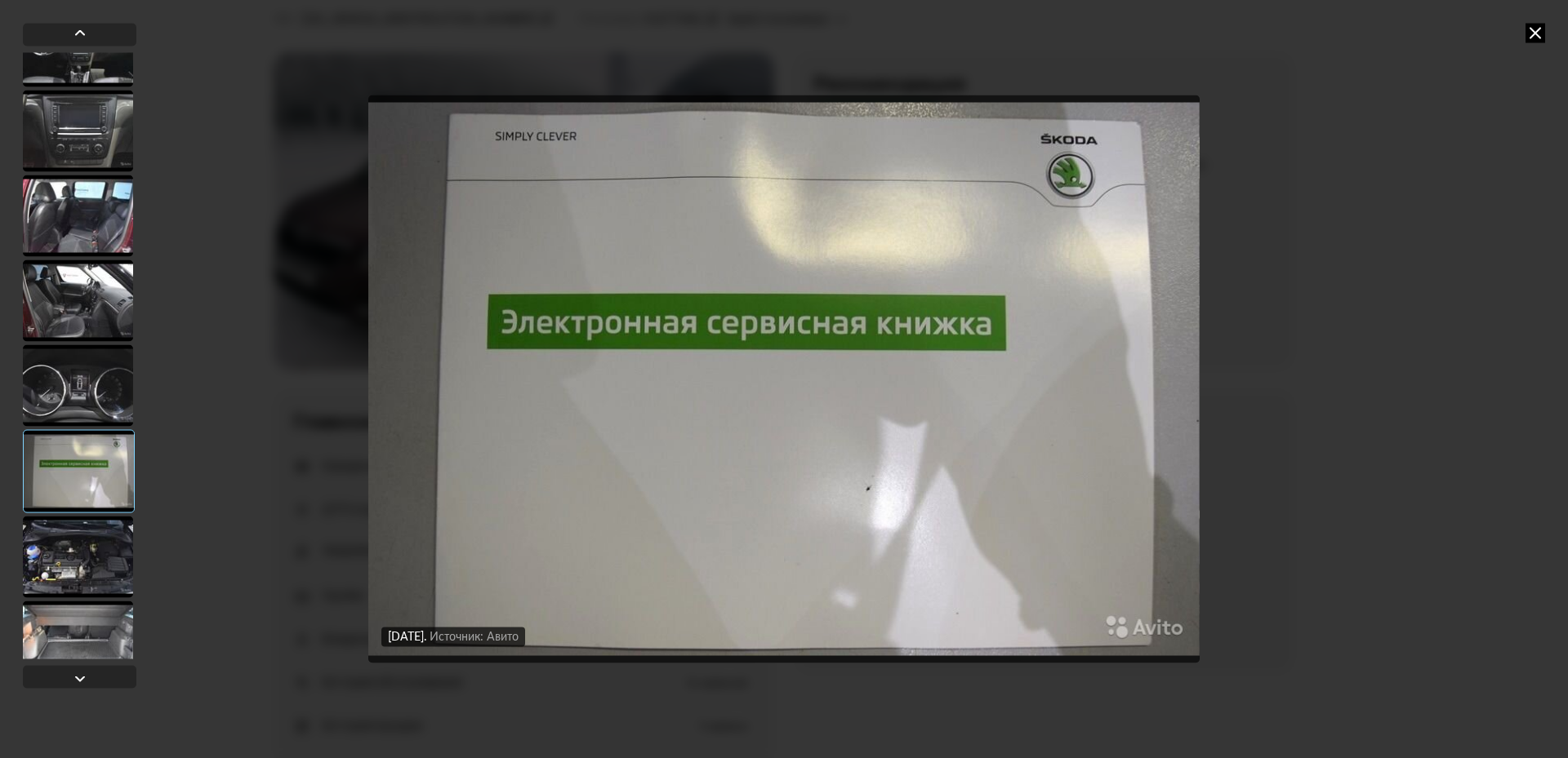
scroll to position [1857, 0]
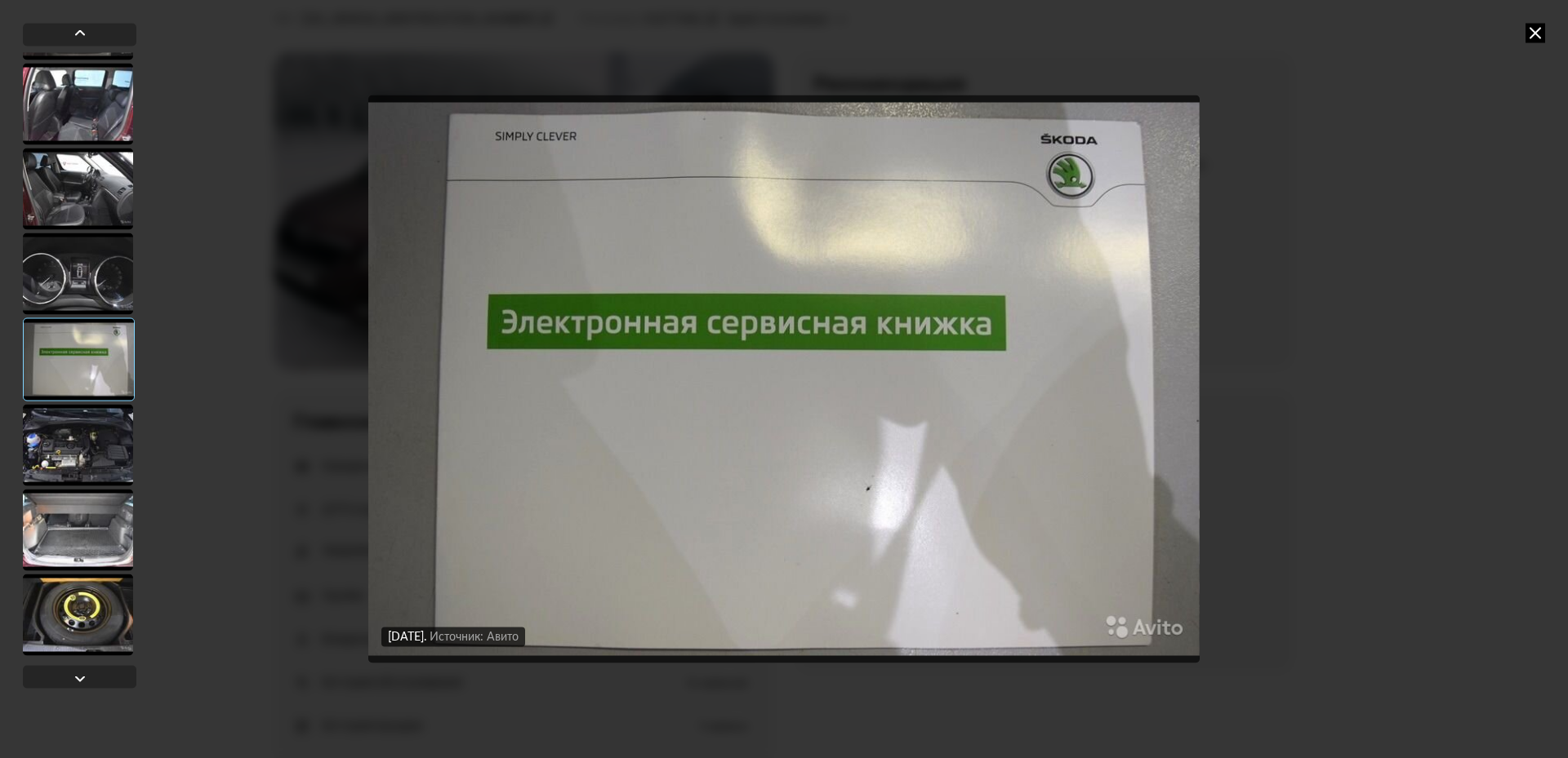
click at [107, 474] on div at bounding box center [78, 444] width 110 height 81
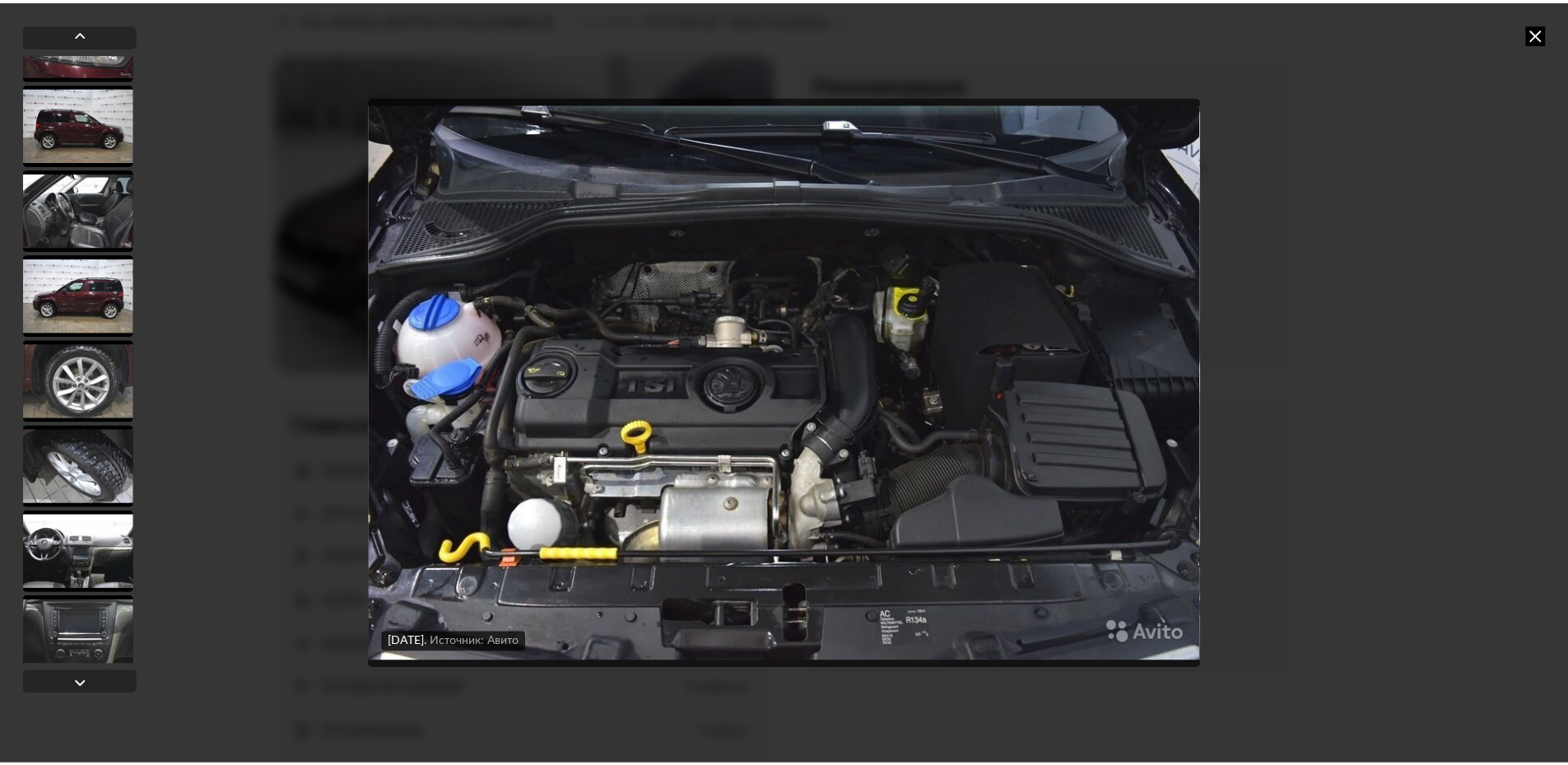
scroll to position [1133, 0]
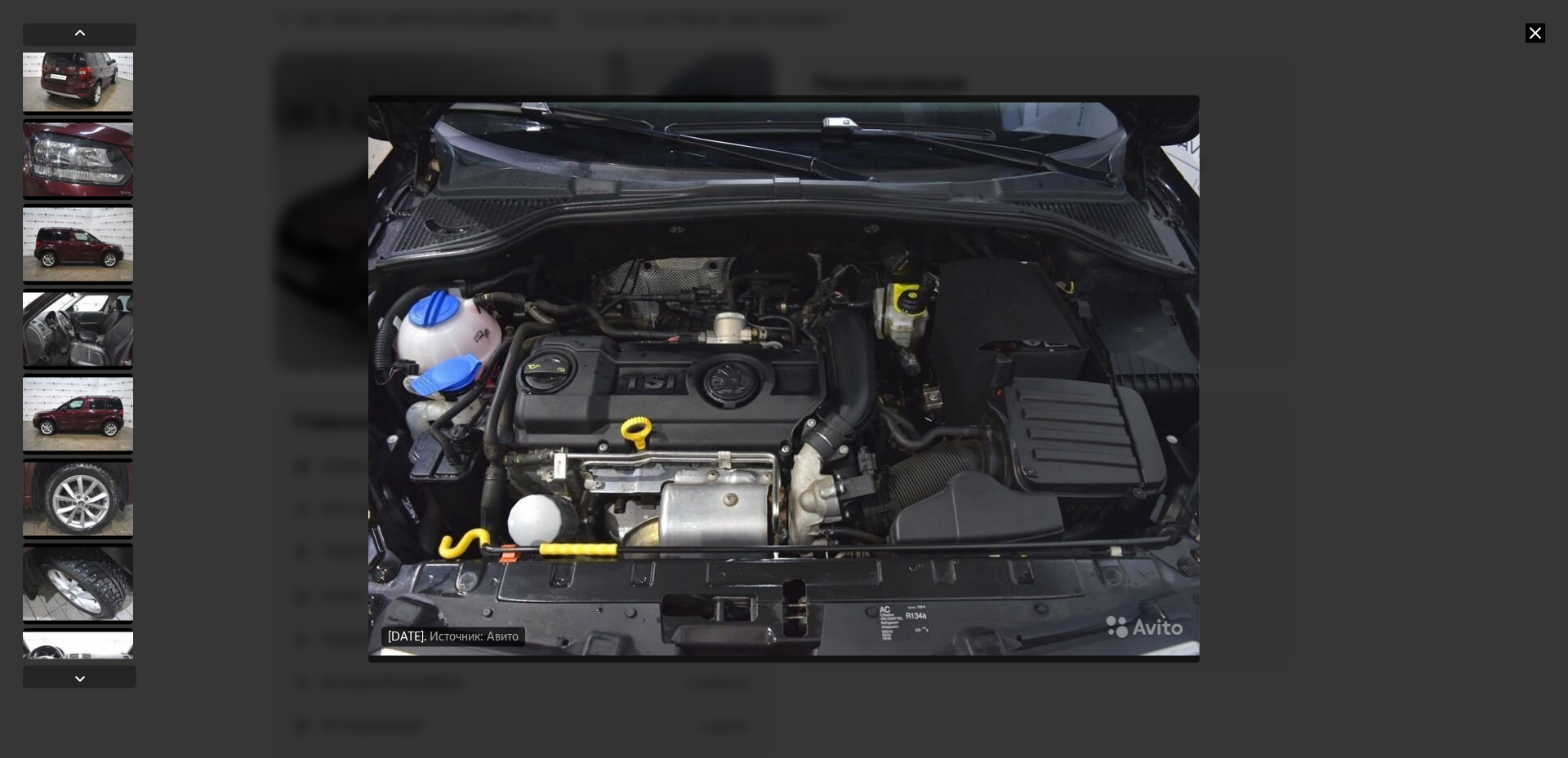
click at [67, 325] on div at bounding box center [78, 328] width 110 height 81
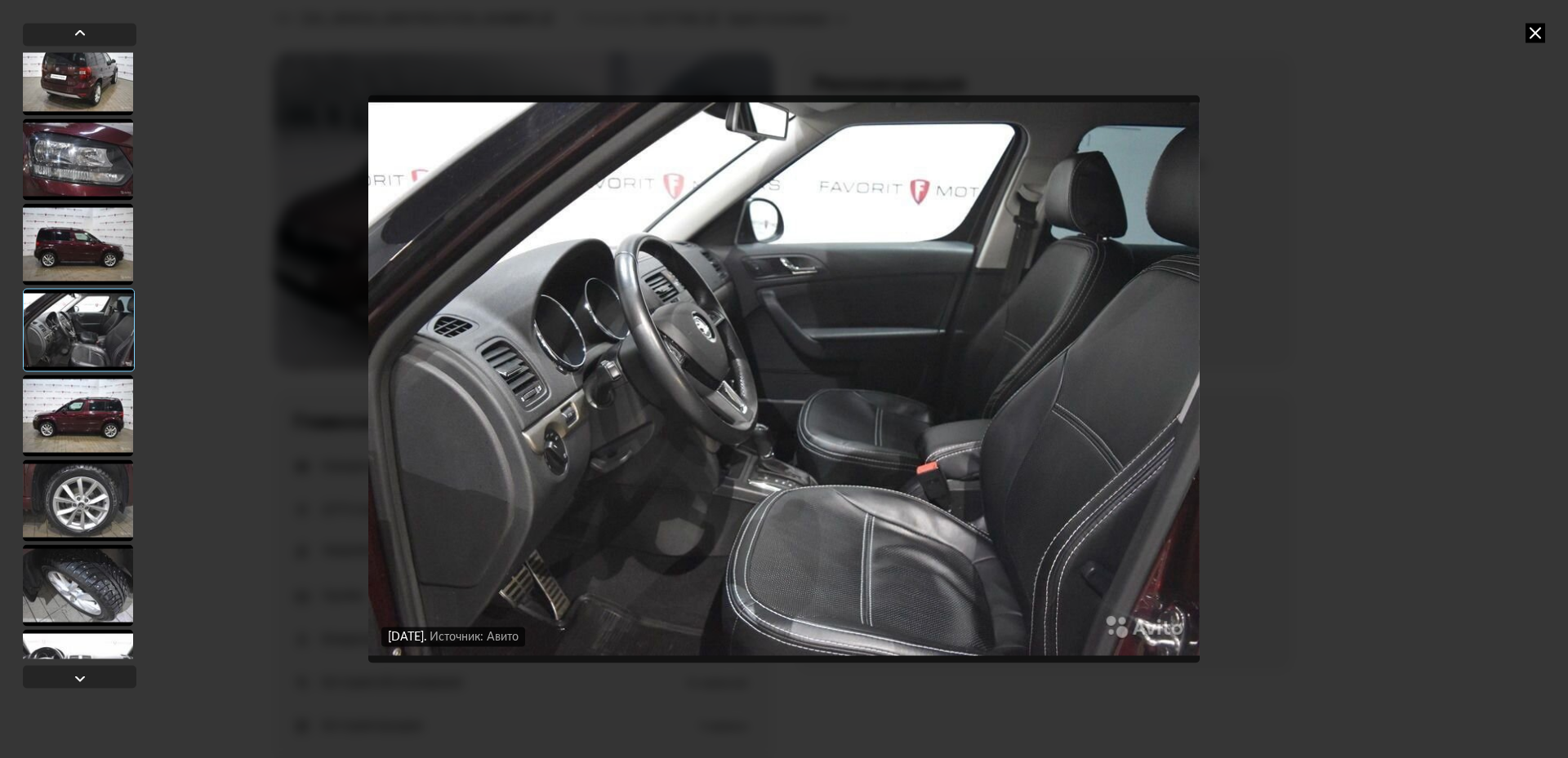
drag, startPoint x: 1540, startPoint y: 41, endPoint x: 1507, endPoint y: 52, distance: 34.8
click at [1540, 42] on div "27 декабря 2018 года Источник: Авито 27 декабря 2018 года Источник: Авито 27 де…" at bounding box center [784, 379] width 1568 height 758
click at [1534, 31] on icon at bounding box center [1535, 32] width 20 height 20
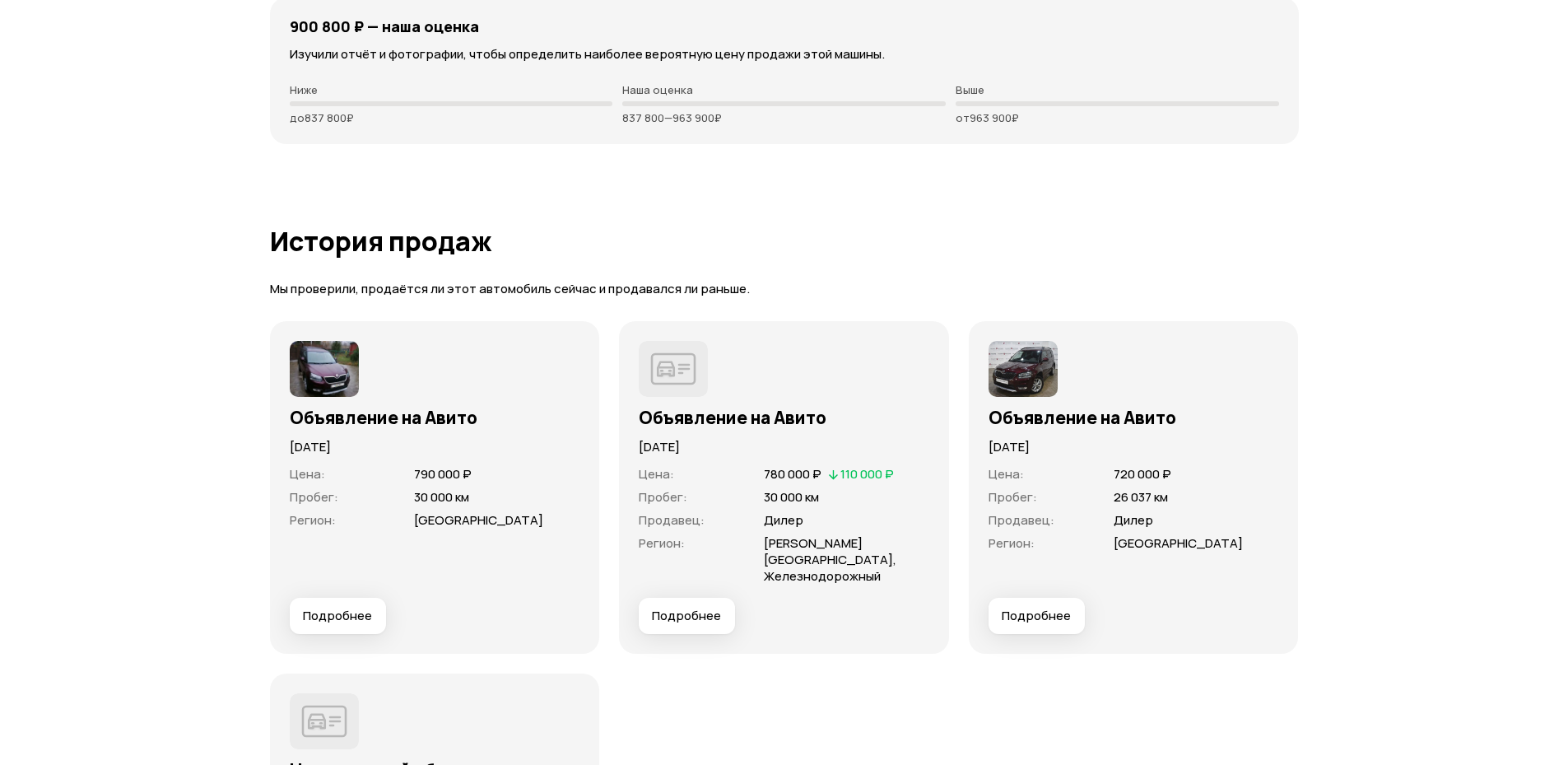
scroll to position [4122, 0]
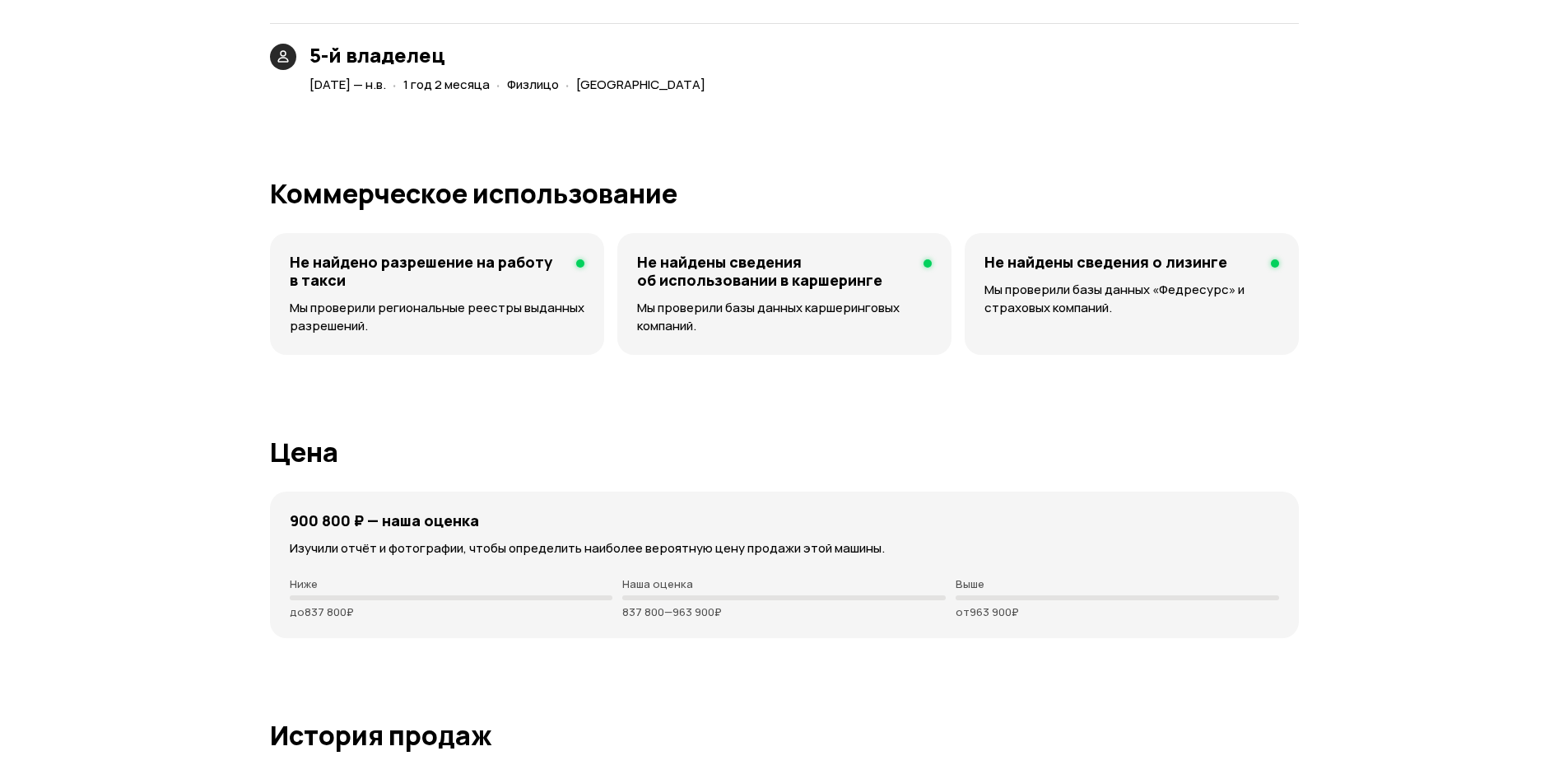
drag, startPoint x: 784, startPoint y: 359, endPoint x: 998, endPoint y: 789, distance: 480.3
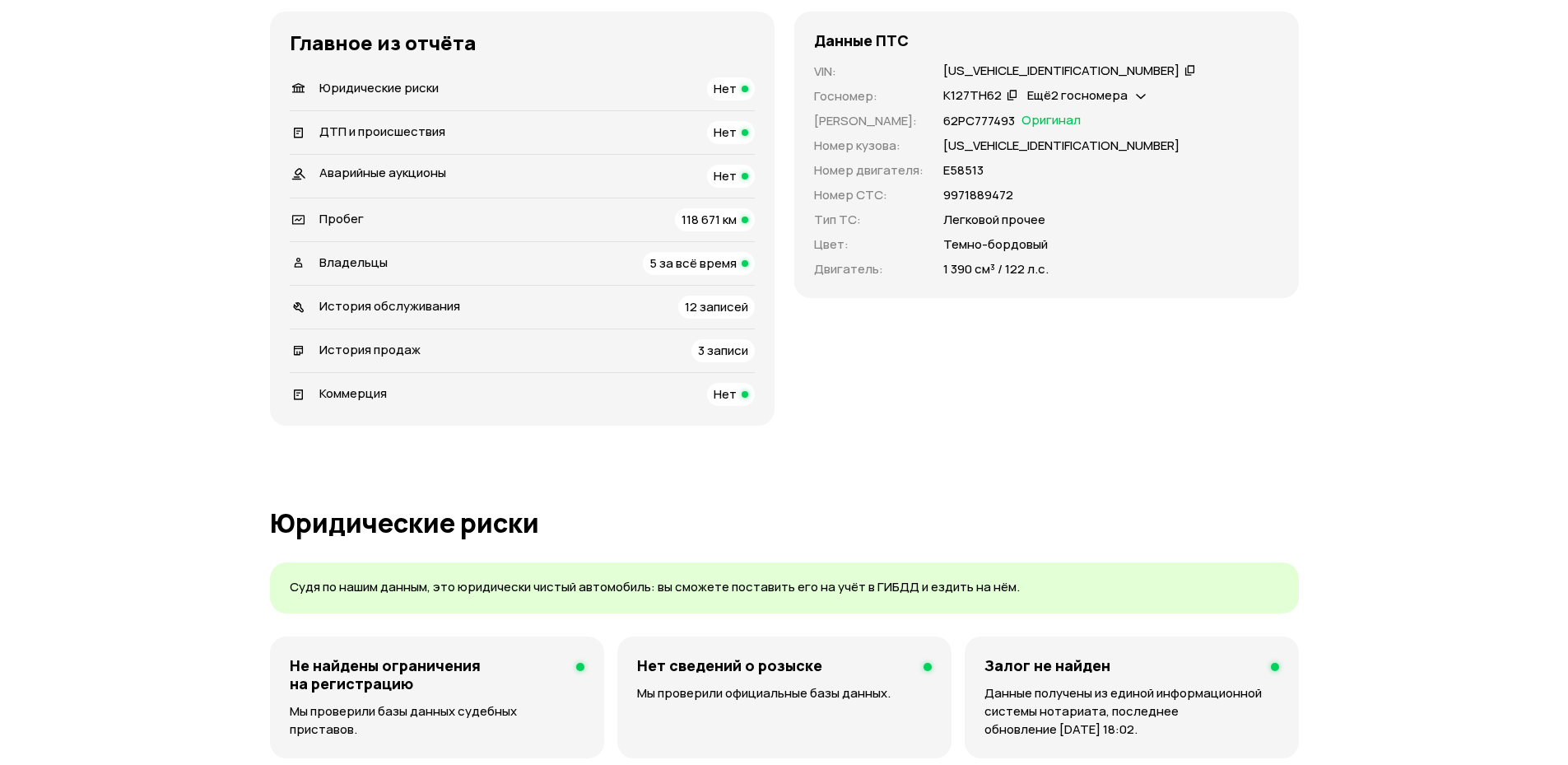
scroll to position [375, 0]
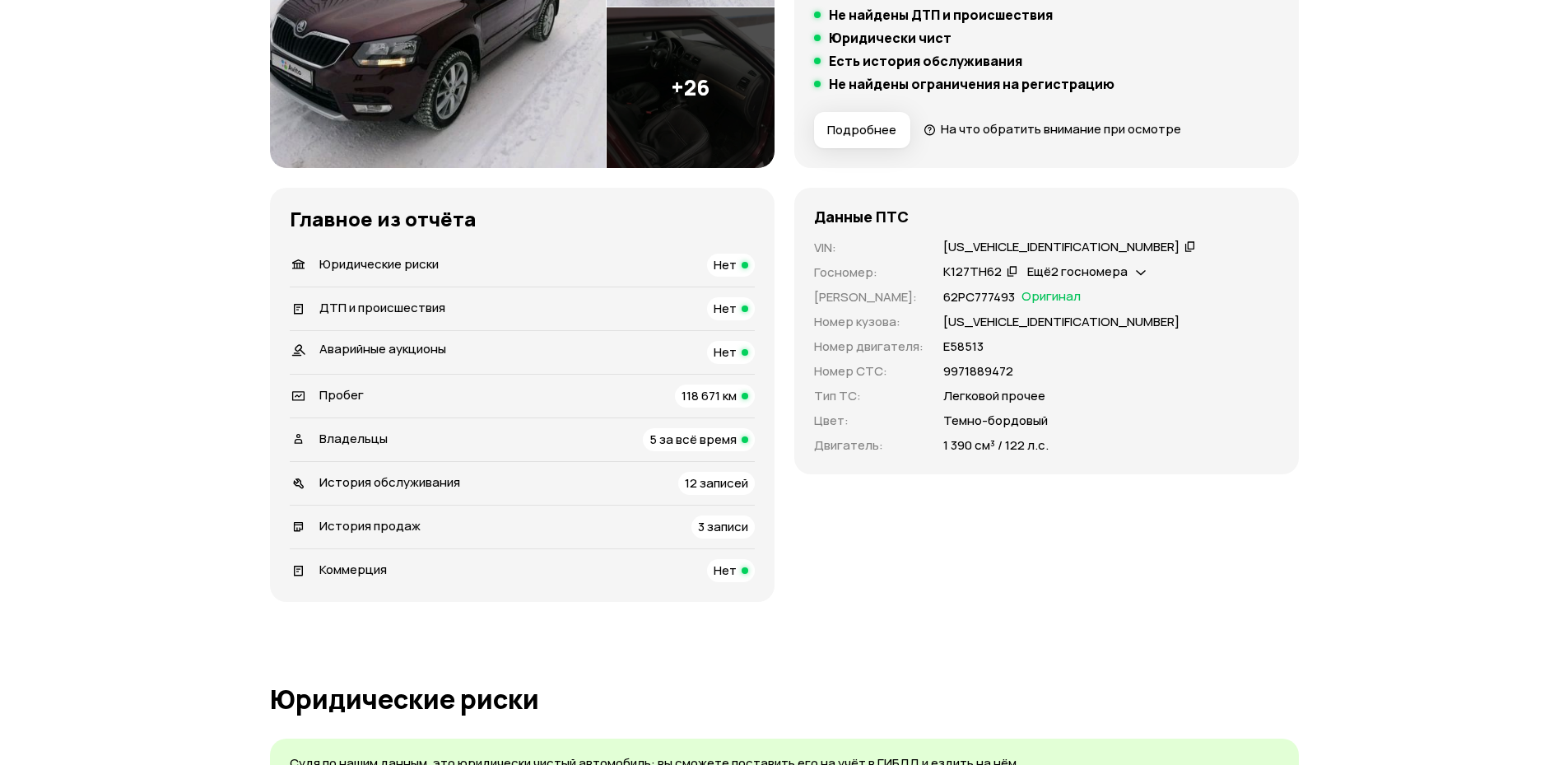
click at [1185, 245] on icon at bounding box center [1191, 246] width 12 height 17
